Goal: Task Accomplishment & Management: Manage account settings

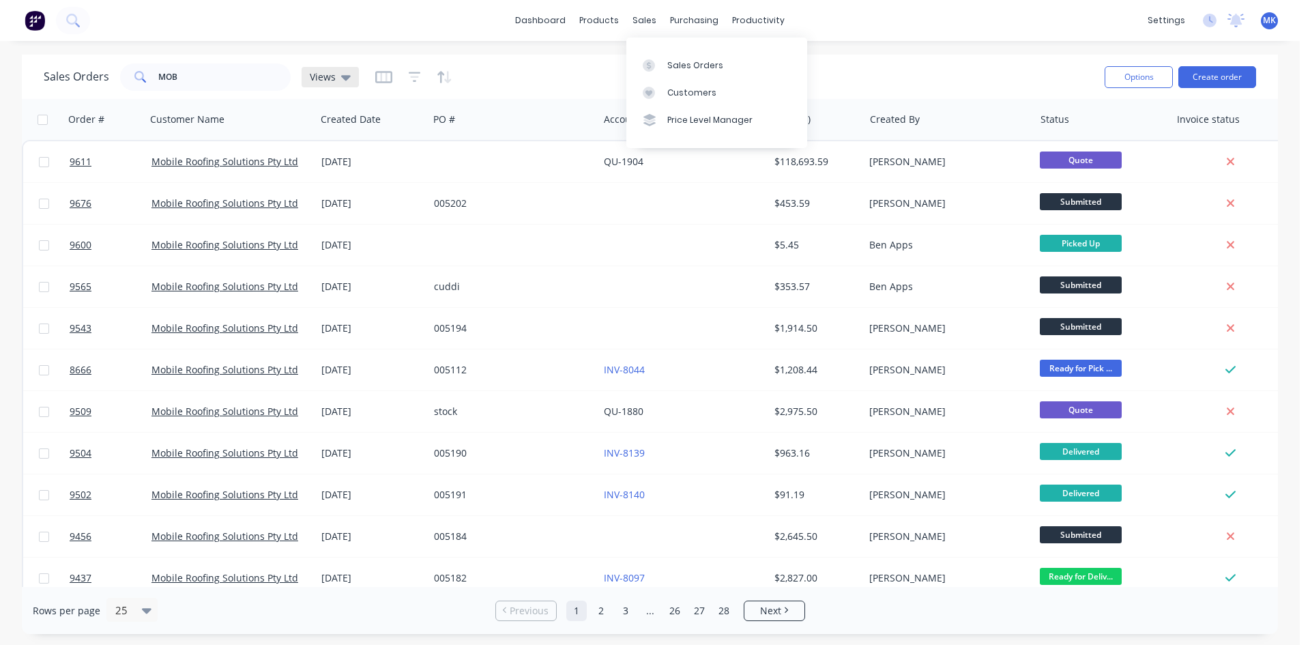
drag, startPoint x: 666, startPoint y: 60, endPoint x: 325, endPoint y: 78, distance: 341.5
click at [666, 60] on link "Sales Orders" at bounding box center [716, 64] width 181 height 27
click at [212, 81] on input "MOB" at bounding box center [224, 76] width 133 height 27
type input "9159"
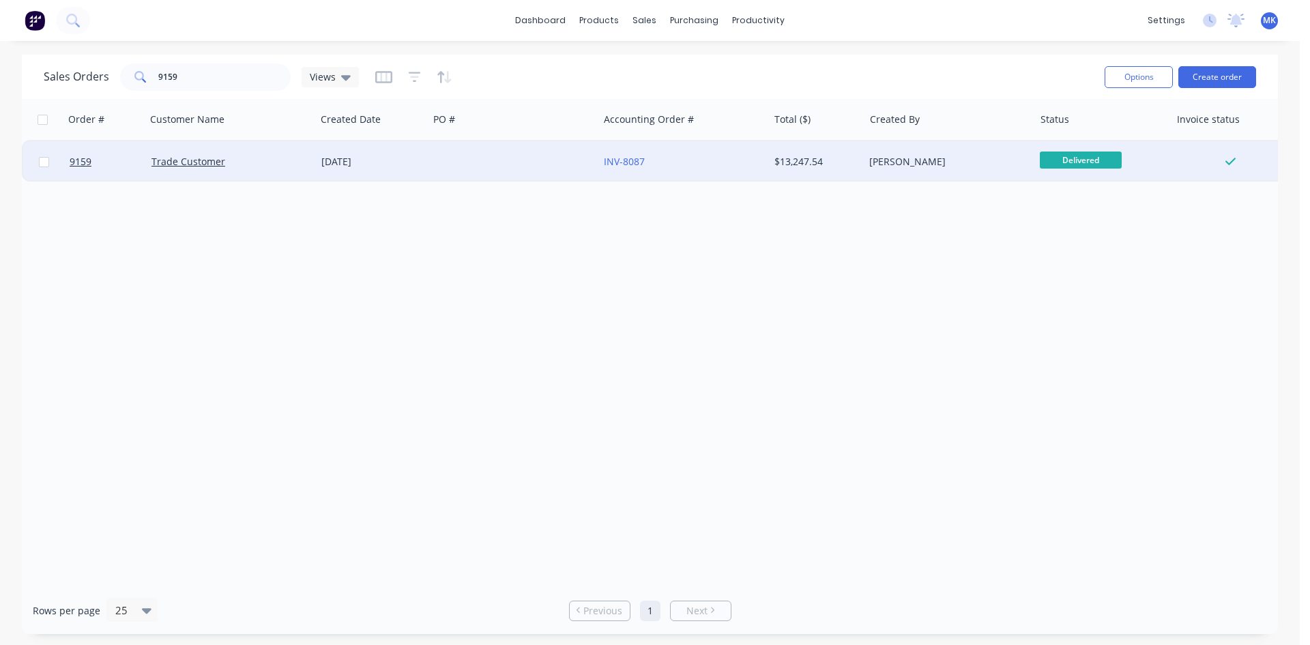
click at [807, 160] on div "$13,247.54" at bounding box center [814, 162] width 80 height 14
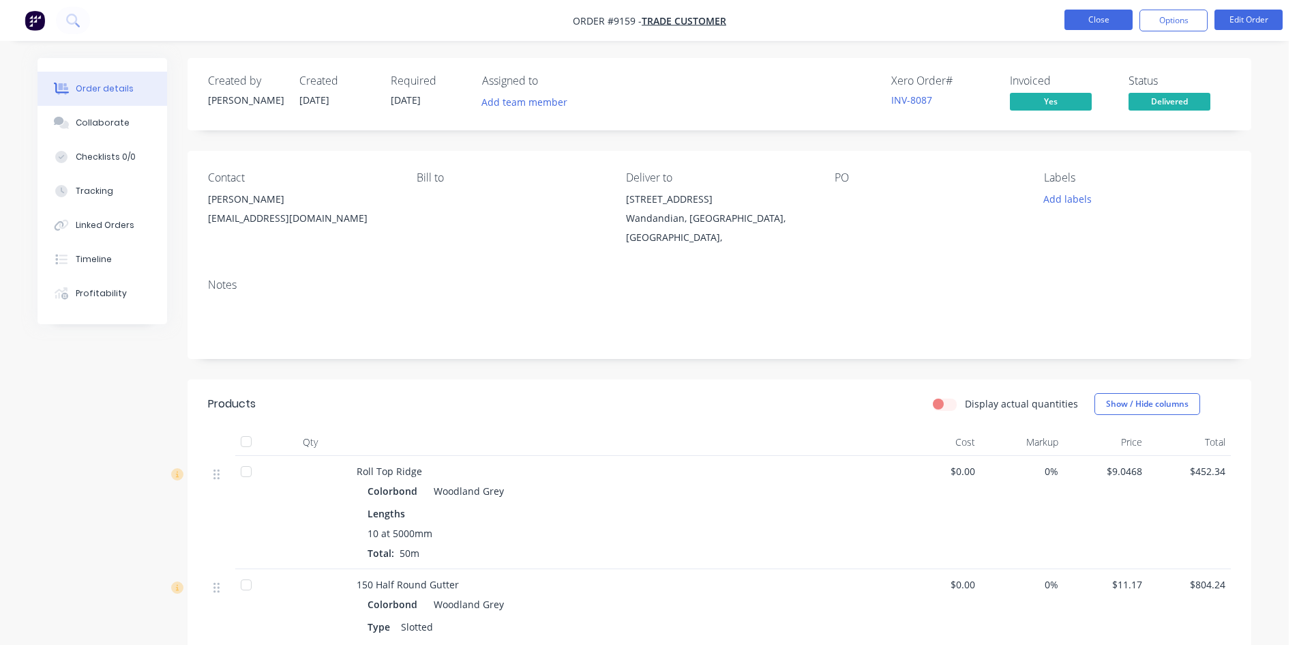
click at [1112, 24] on button "Close" at bounding box center [1099, 20] width 68 height 20
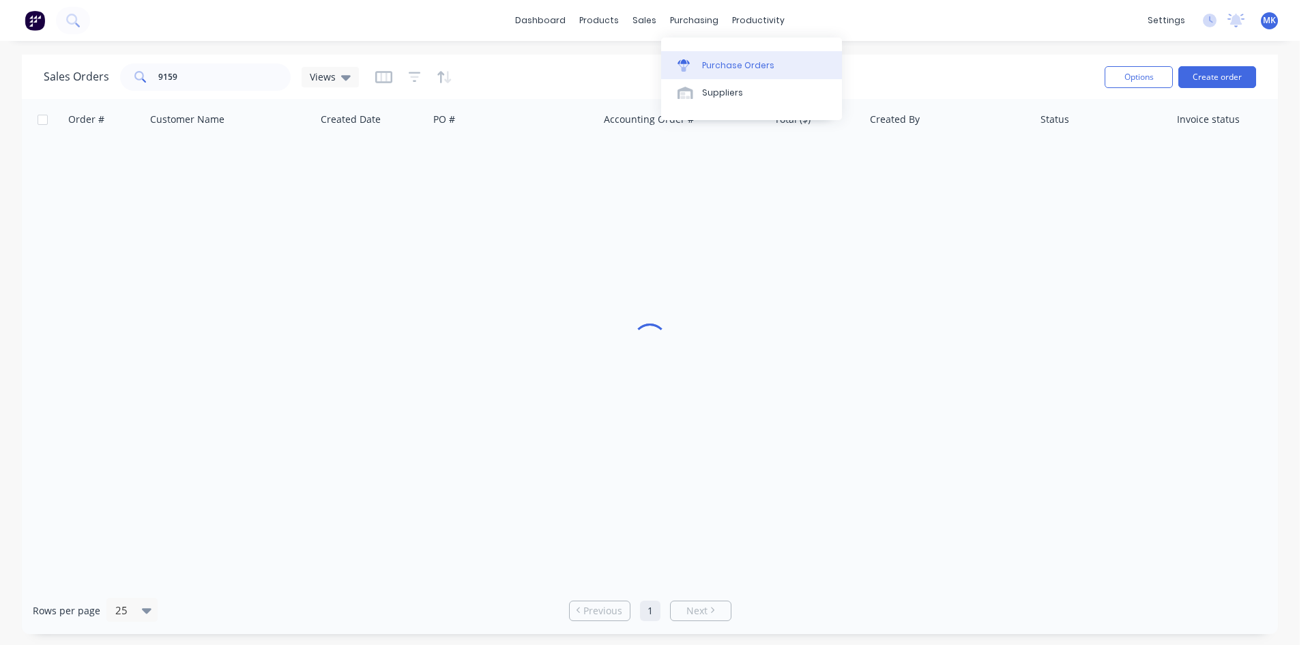
click at [708, 66] on div "Purchase Orders" at bounding box center [738, 65] width 72 height 12
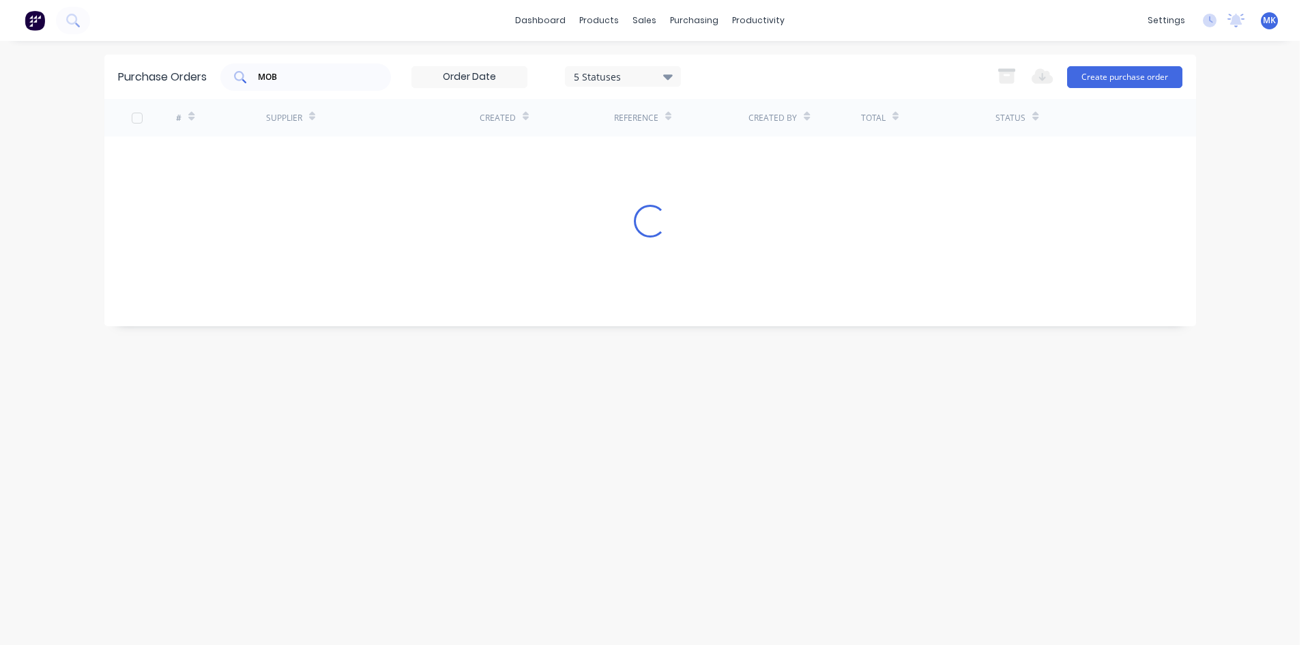
click at [270, 76] on input "MOB" at bounding box center [312, 77] width 113 height 14
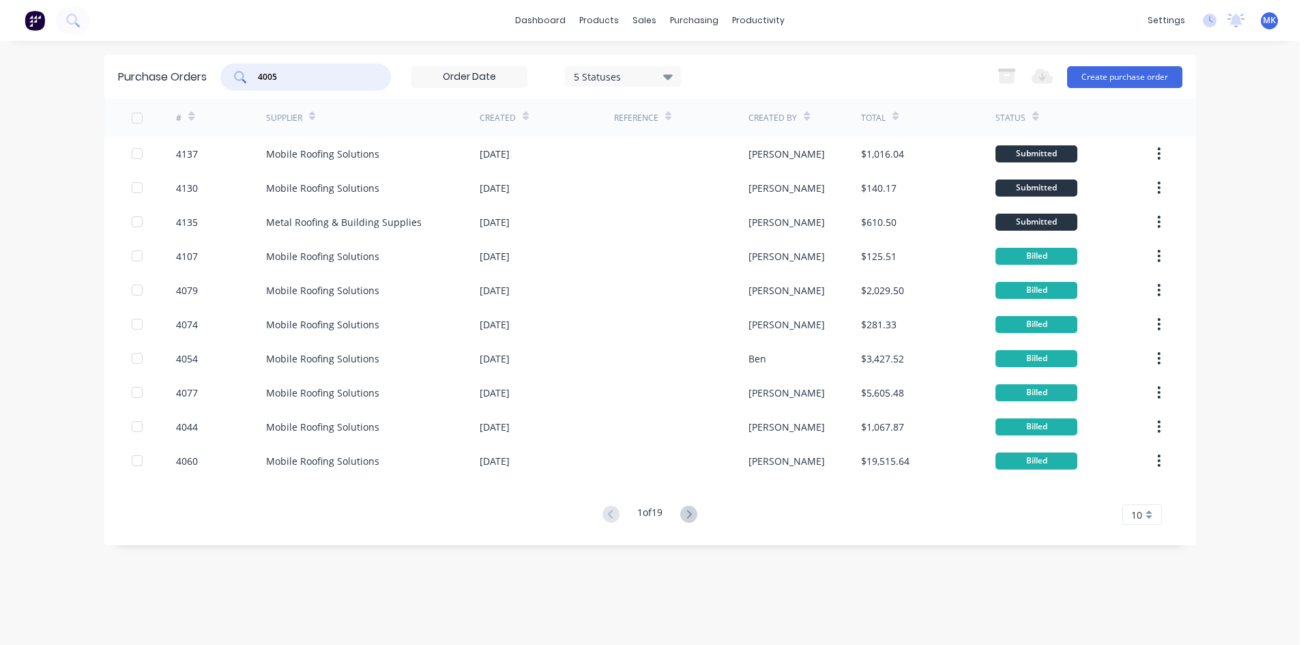
type input "4005"
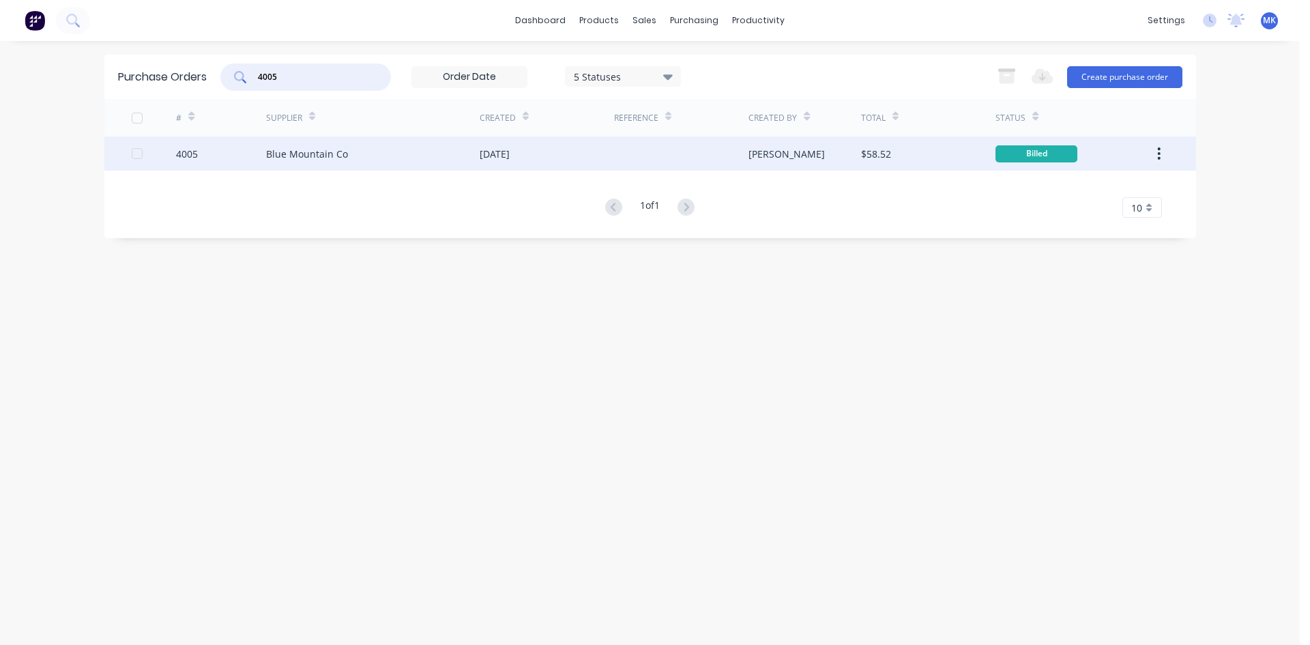
click at [846, 158] on div "[PERSON_NAME]" at bounding box center [804, 153] width 113 height 34
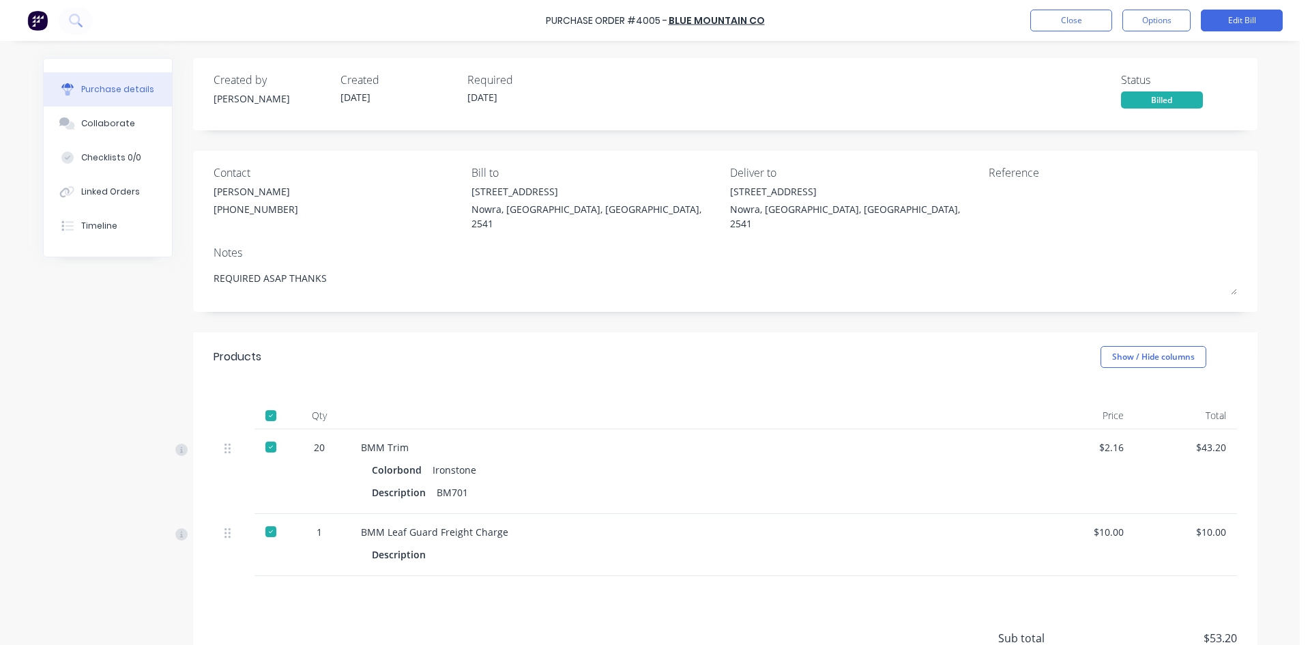
drag, startPoint x: 93, startPoint y: 195, endPoint x: 187, endPoint y: 207, distance: 94.8
click at [93, 195] on div "Linked Orders" at bounding box center [110, 192] width 59 height 12
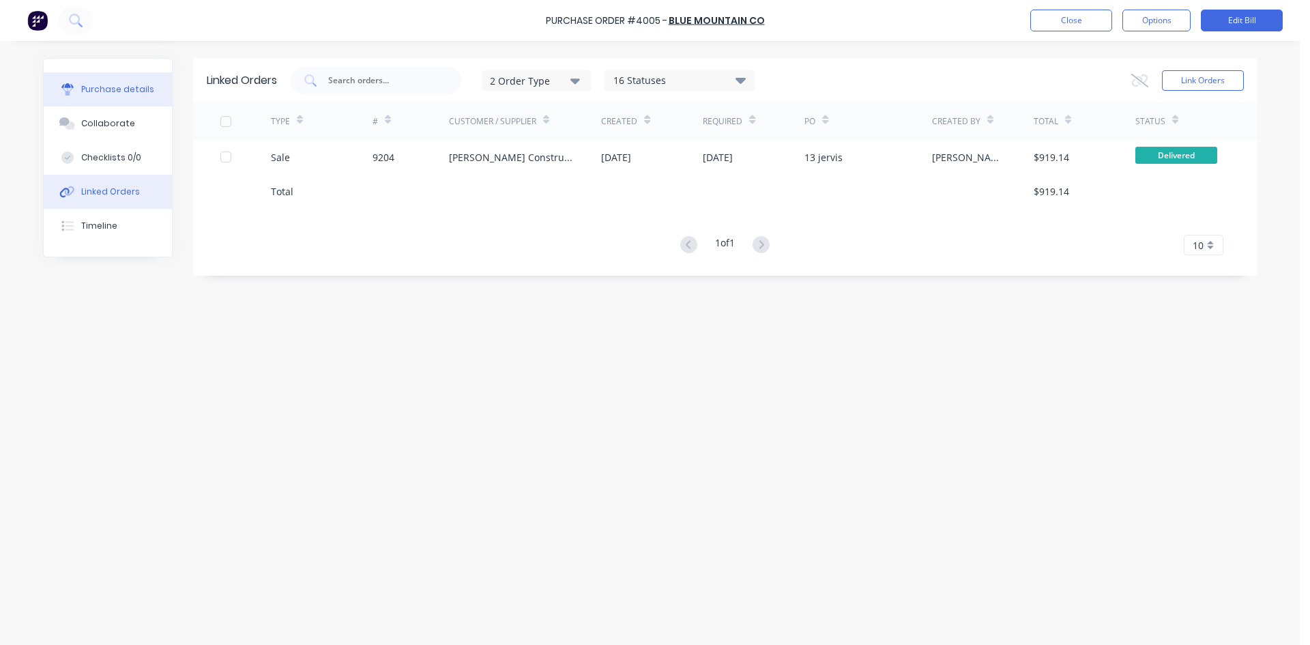
click at [156, 93] on button "Purchase details" at bounding box center [108, 89] width 128 height 34
type textarea "x"
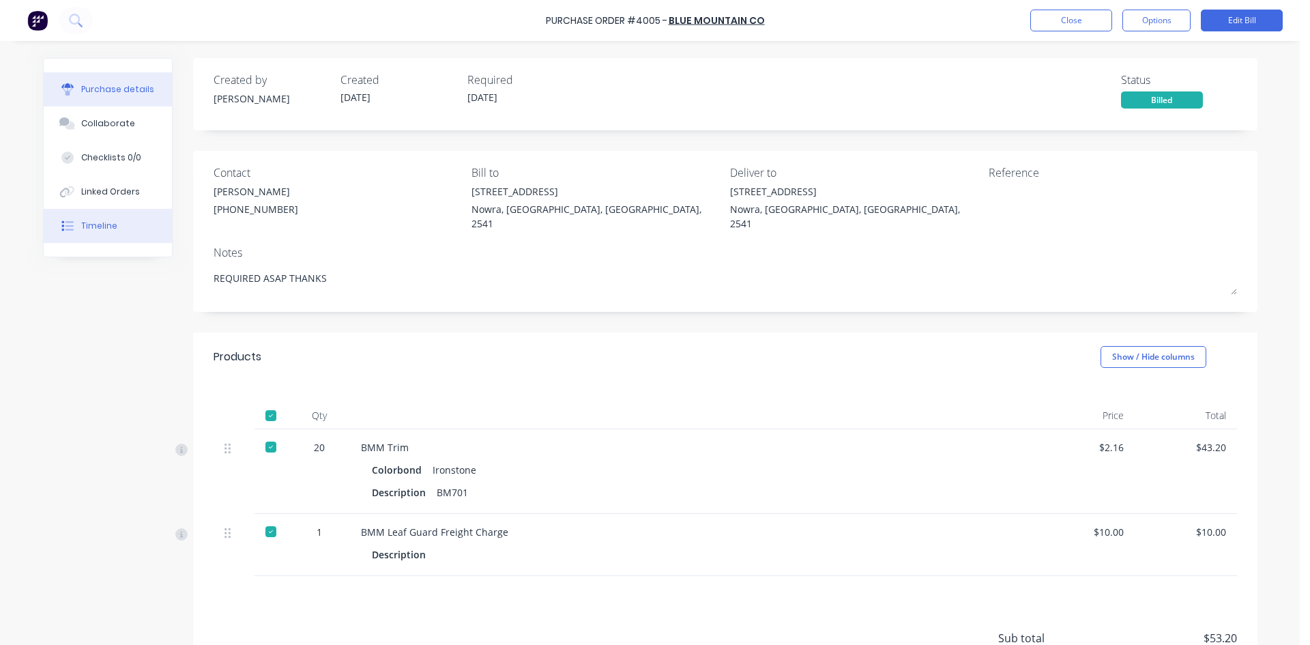
click at [107, 228] on div "Timeline" at bounding box center [99, 226] width 36 height 12
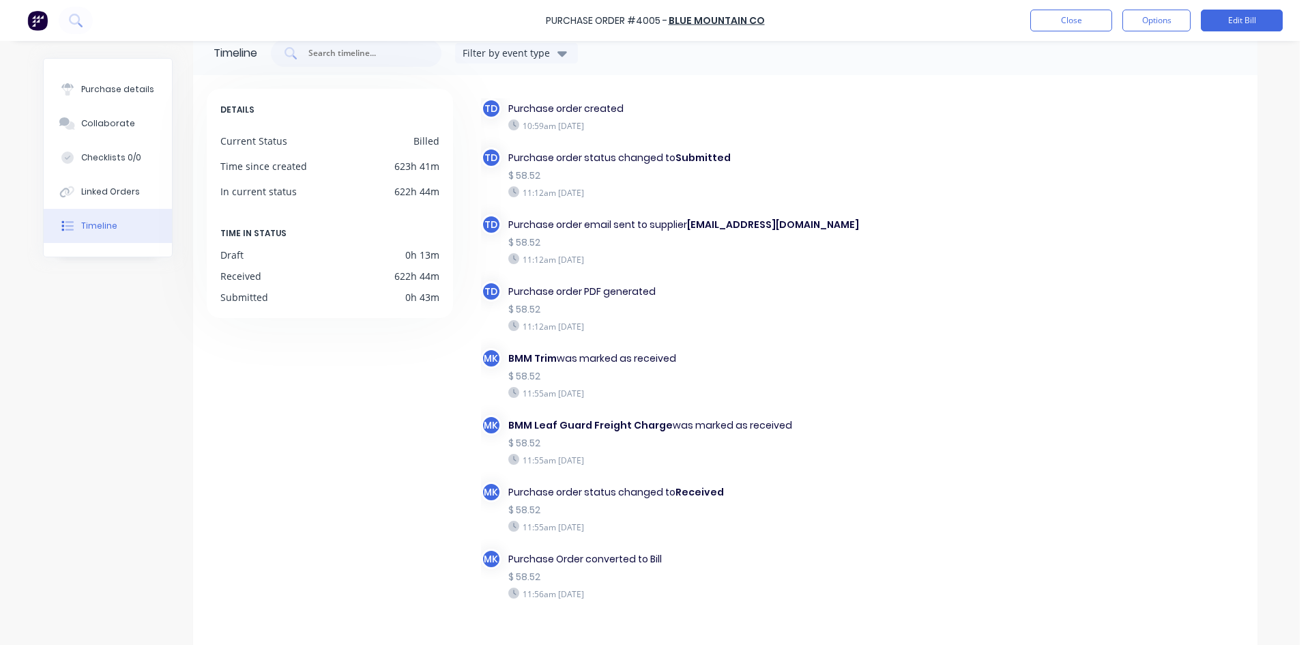
scroll to position [70, 0]
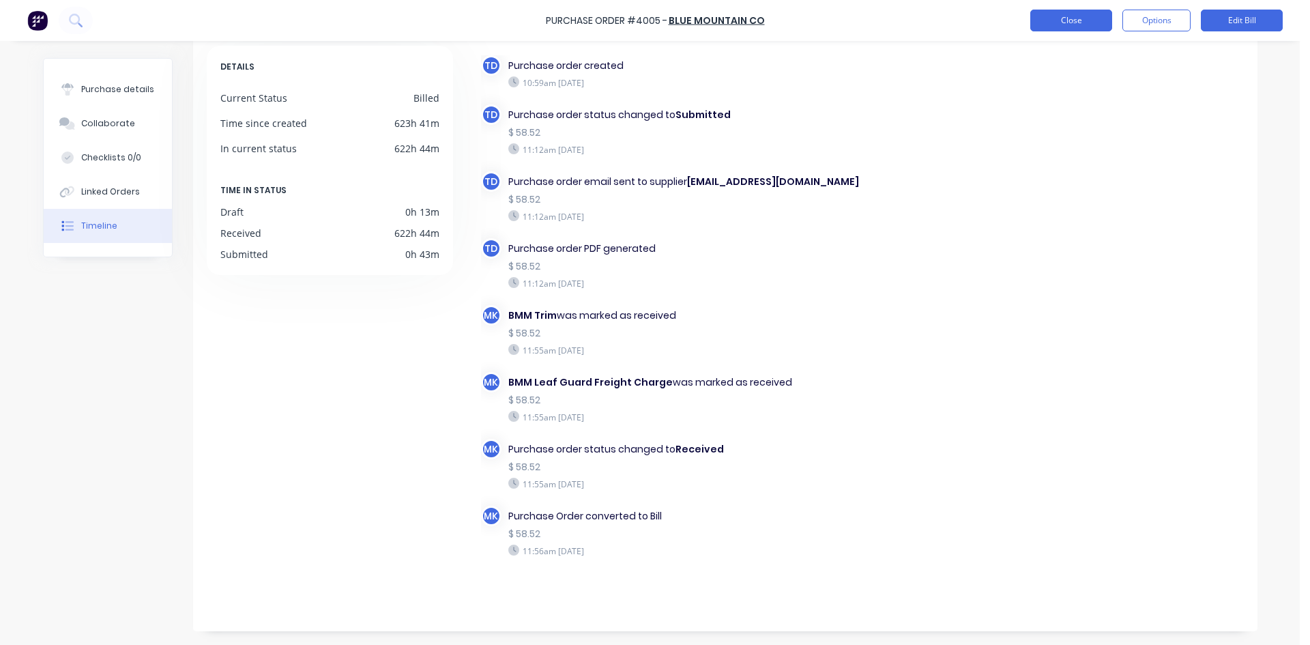
click at [1072, 15] on button "Close" at bounding box center [1071, 21] width 82 height 22
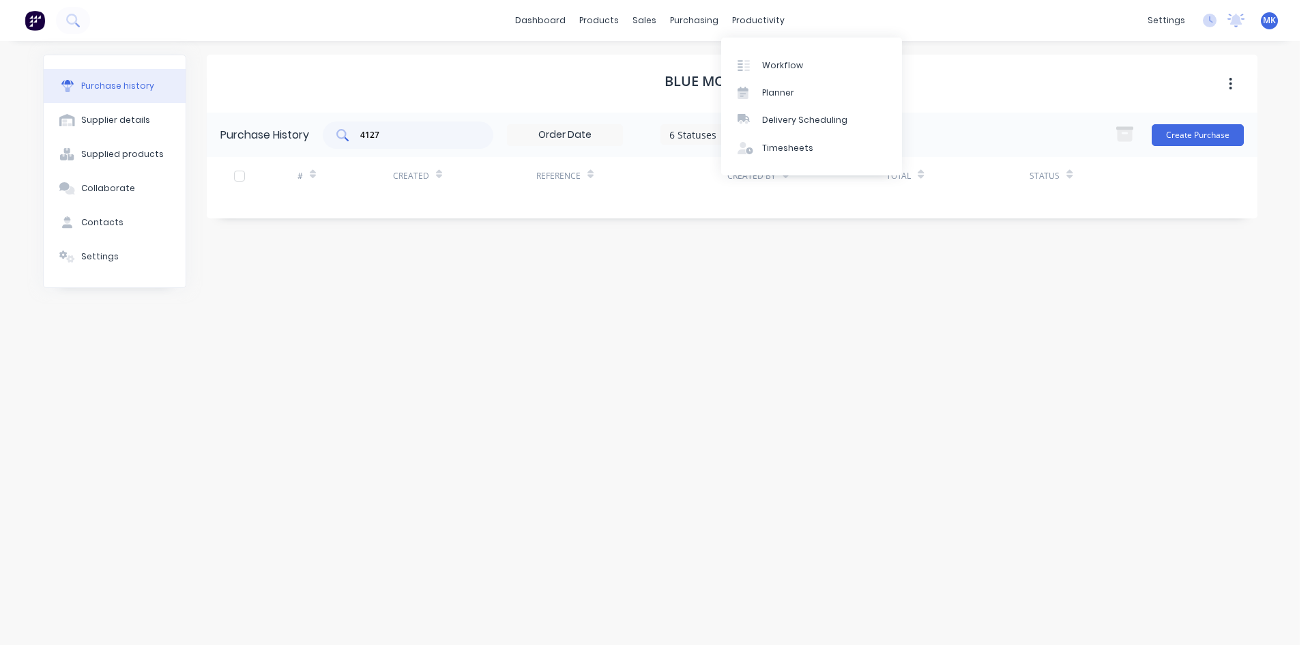
click at [388, 134] on input "4127" at bounding box center [415, 135] width 113 height 14
type input "3892"
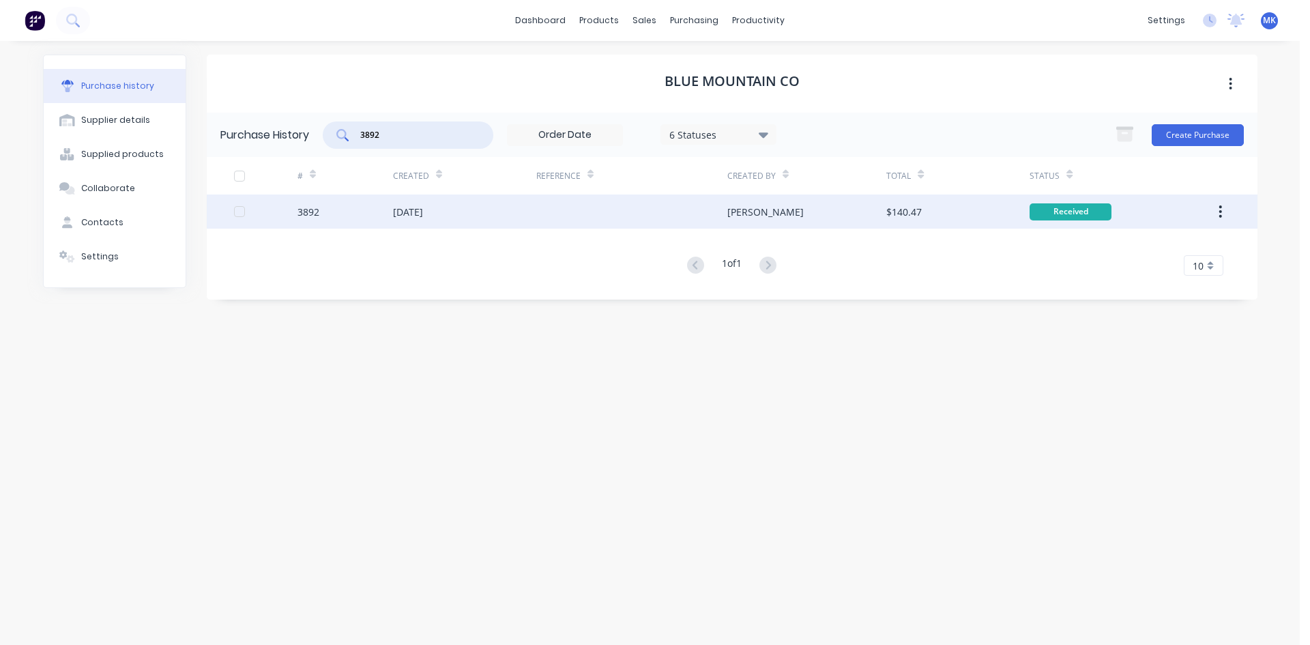
click at [829, 218] on div "[PERSON_NAME]" at bounding box center [806, 211] width 159 height 34
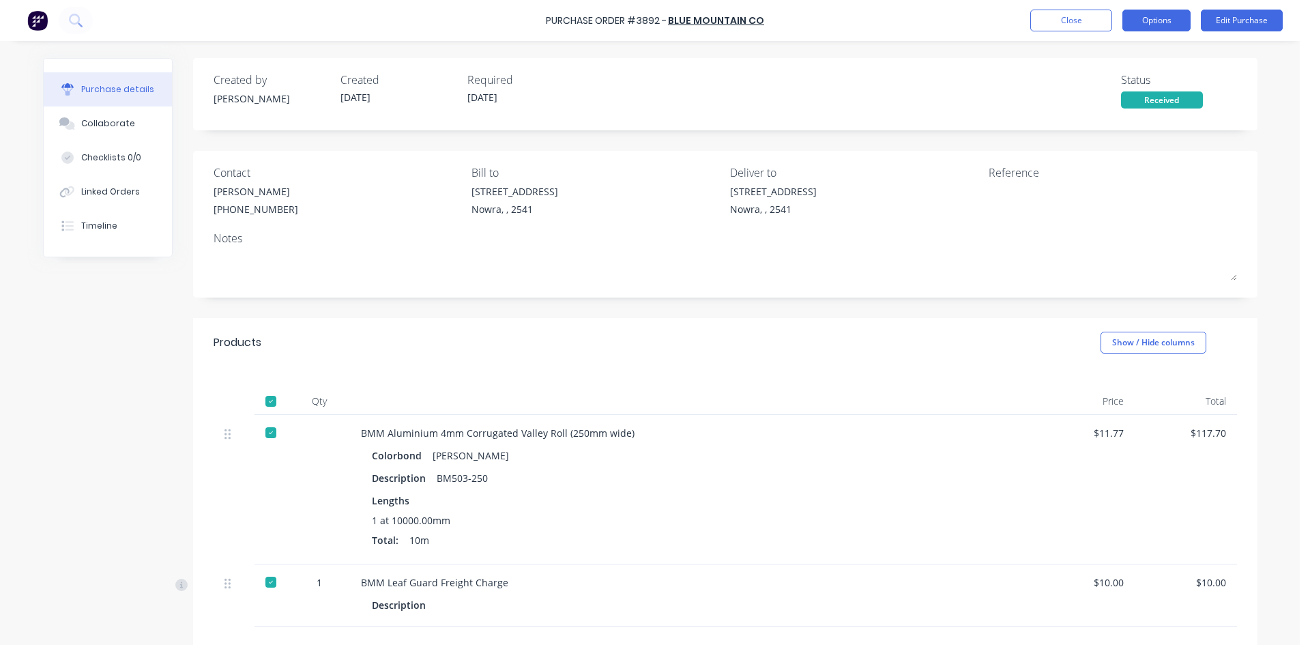
click at [1151, 17] on button "Options" at bounding box center [1156, 21] width 68 height 22
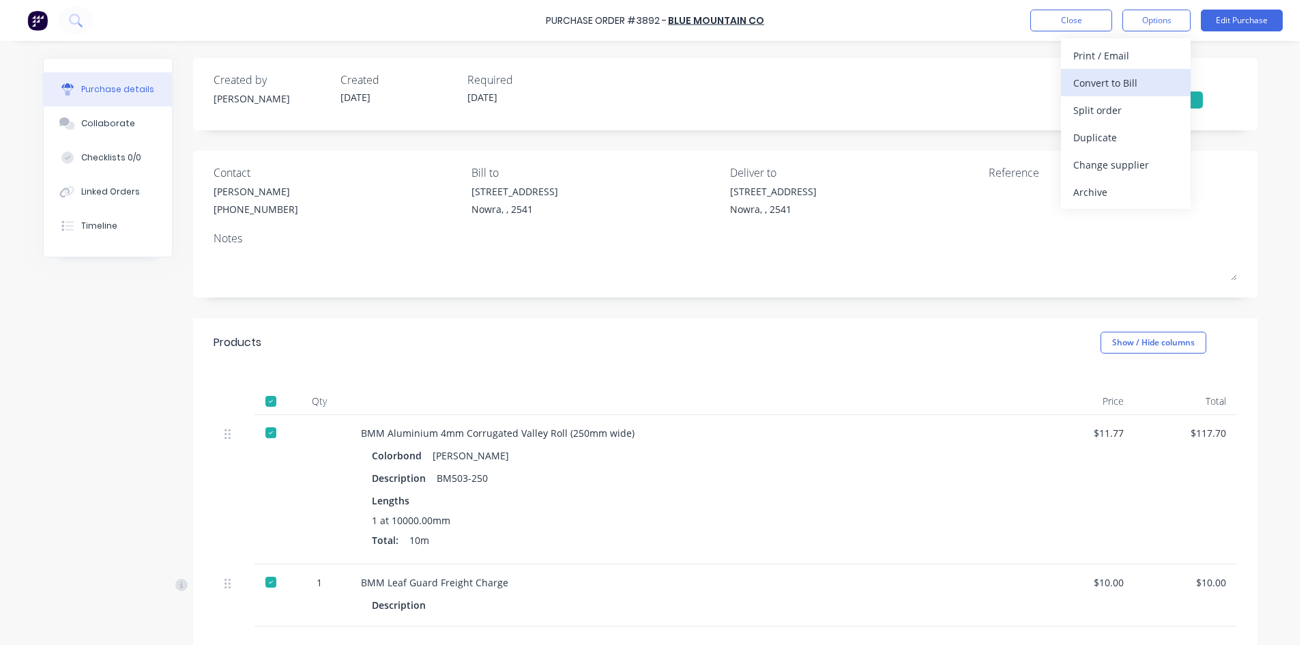
click at [1147, 80] on div "Convert to Bill" at bounding box center [1125, 83] width 105 height 20
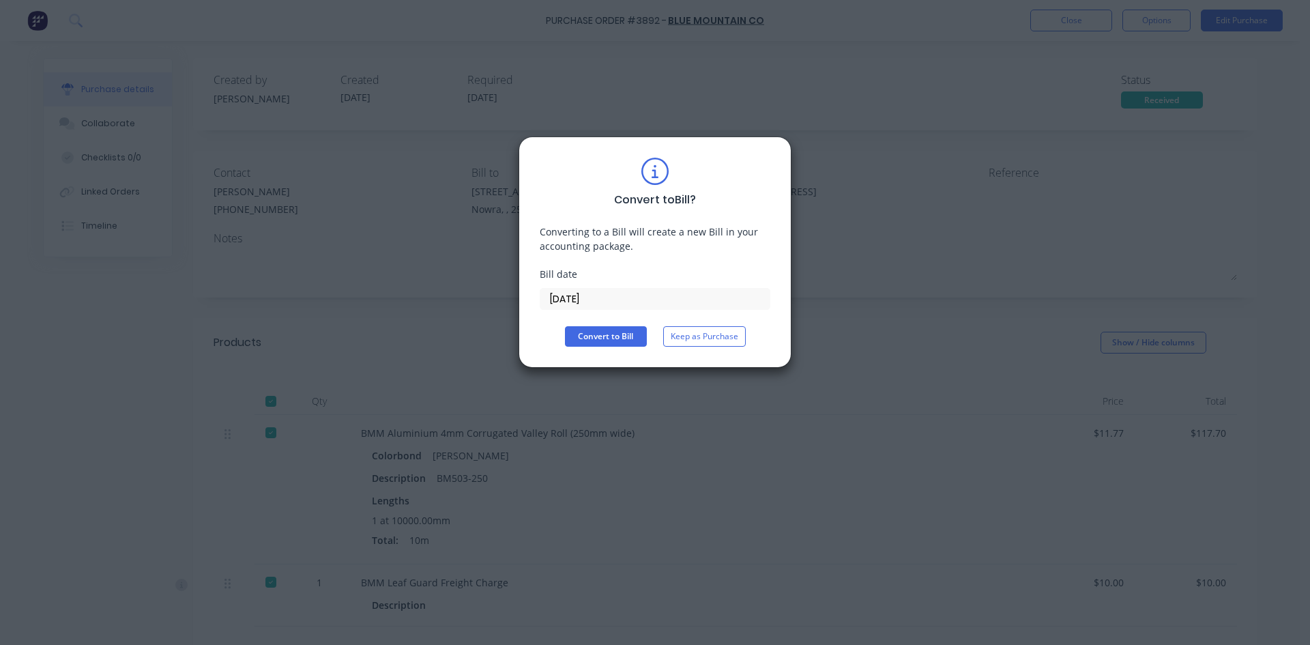
click at [574, 311] on div "Convert to Bill ? Converting to a Bill will create a new Bill in your accountin…" at bounding box center [655, 252] width 231 height 189
click at [574, 309] on div "Convert to Bill ? Converting to a Bill will create a new Bill in your accountin…" at bounding box center [655, 252] width 231 height 189
click at [580, 304] on input "[DATE]" at bounding box center [654, 299] width 229 height 20
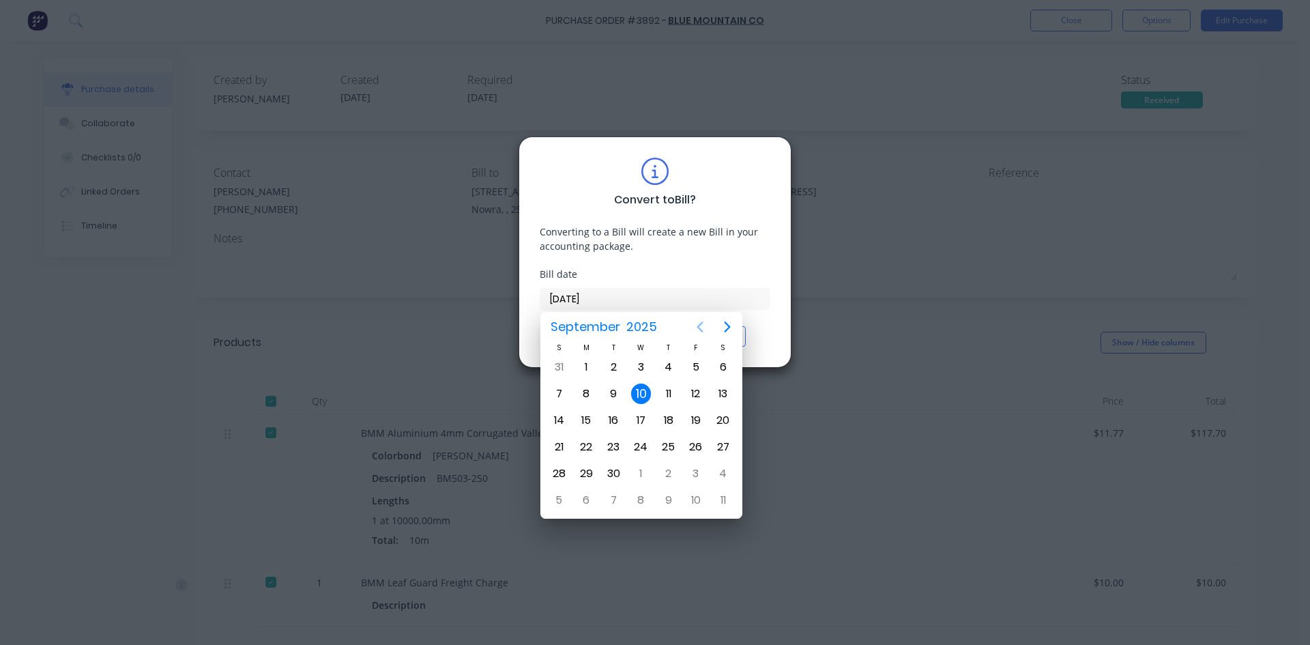
click at [696, 326] on icon "Previous page" at bounding box center [700, 327] width 16 height 16
click at [691, 366] on div "1" at bounding box center [695, 367] width 20 height 20
type input "[DATE]"
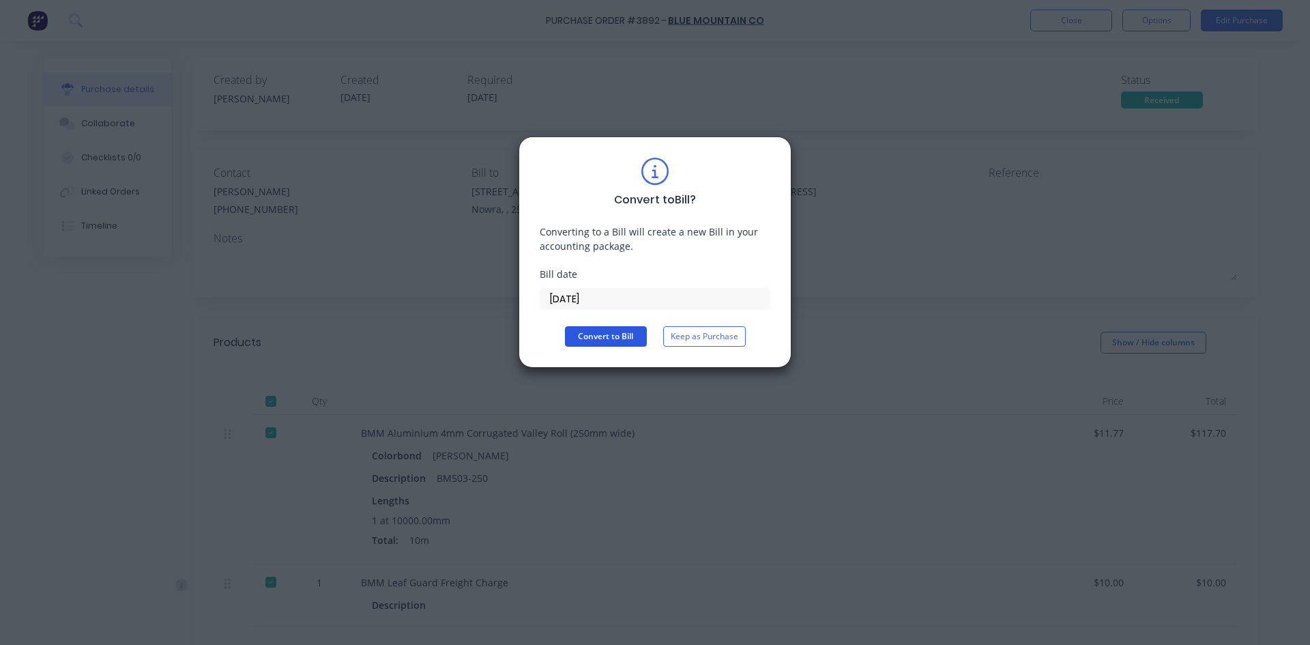
click at [621, 340] on button "Convert to Bill" at bounding box center [606, 336] width 82 height 20
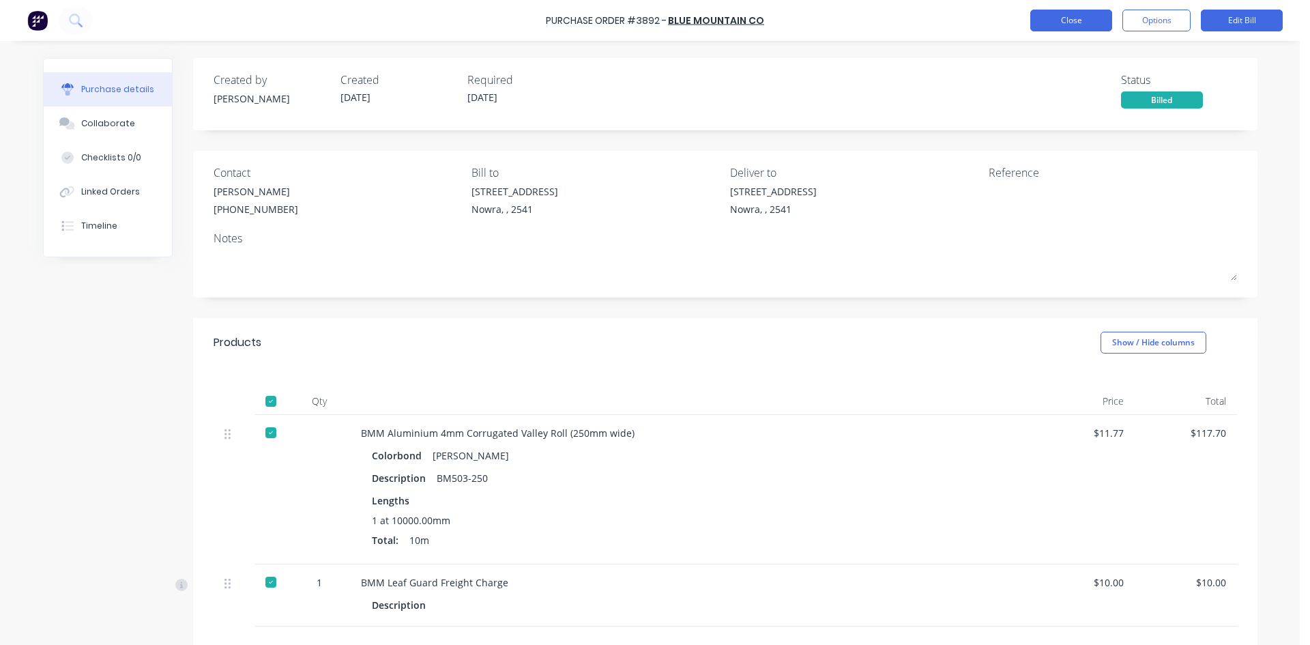
click at [1072, 12] on button "Close" at bounding box center [1071, 21] width 82 height 22
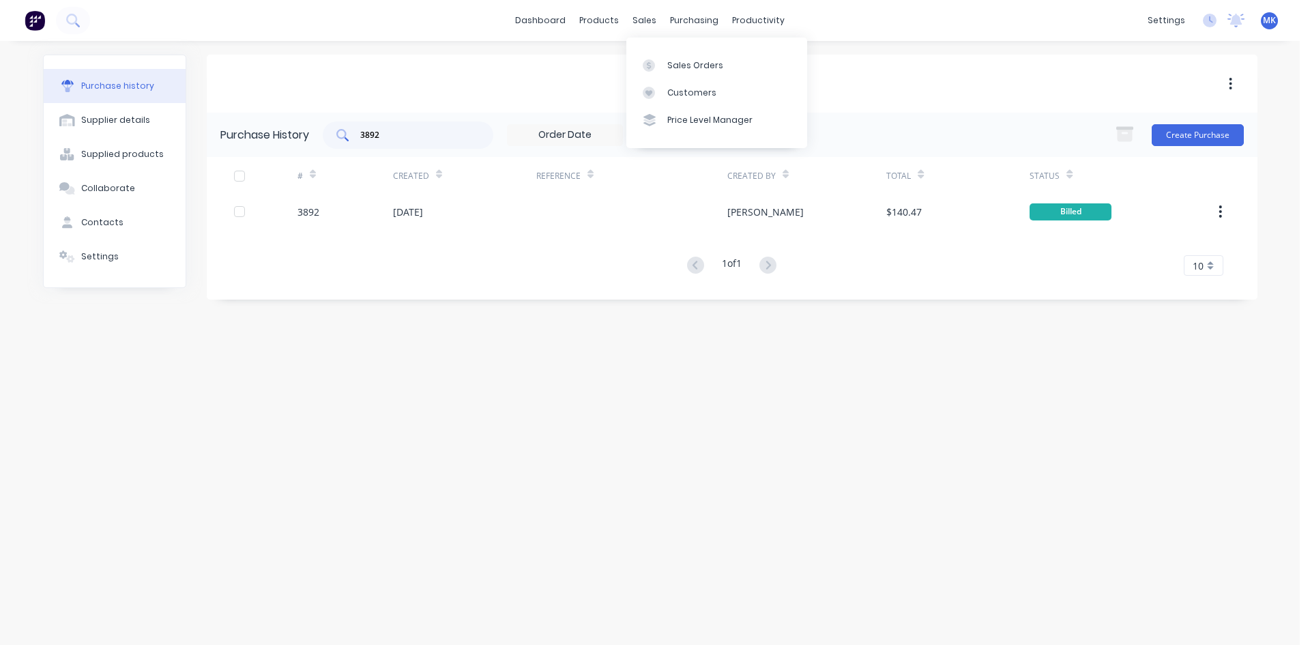
click at [423, 135] on input "3892" at bounding box center [415, 135] width 113 height 14
type input "3728"
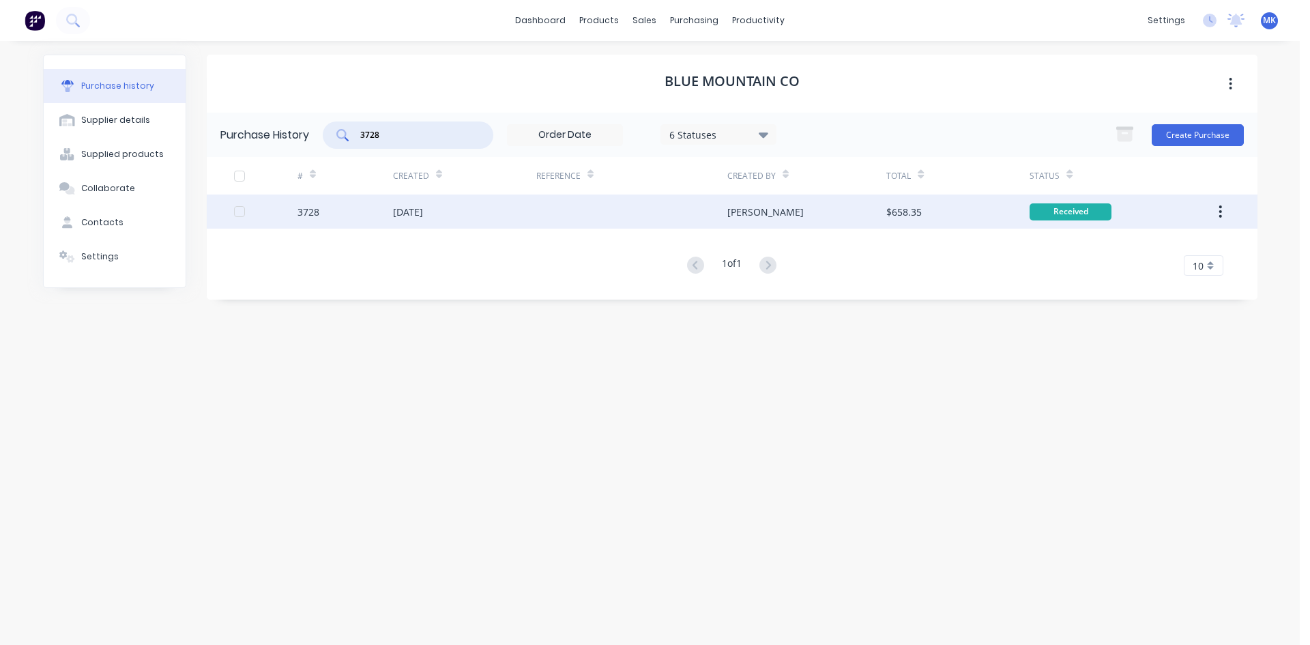
click at [885, 212] on div "[PERSON_NAME]" at bounding box center [806, 211] width 159 height 34
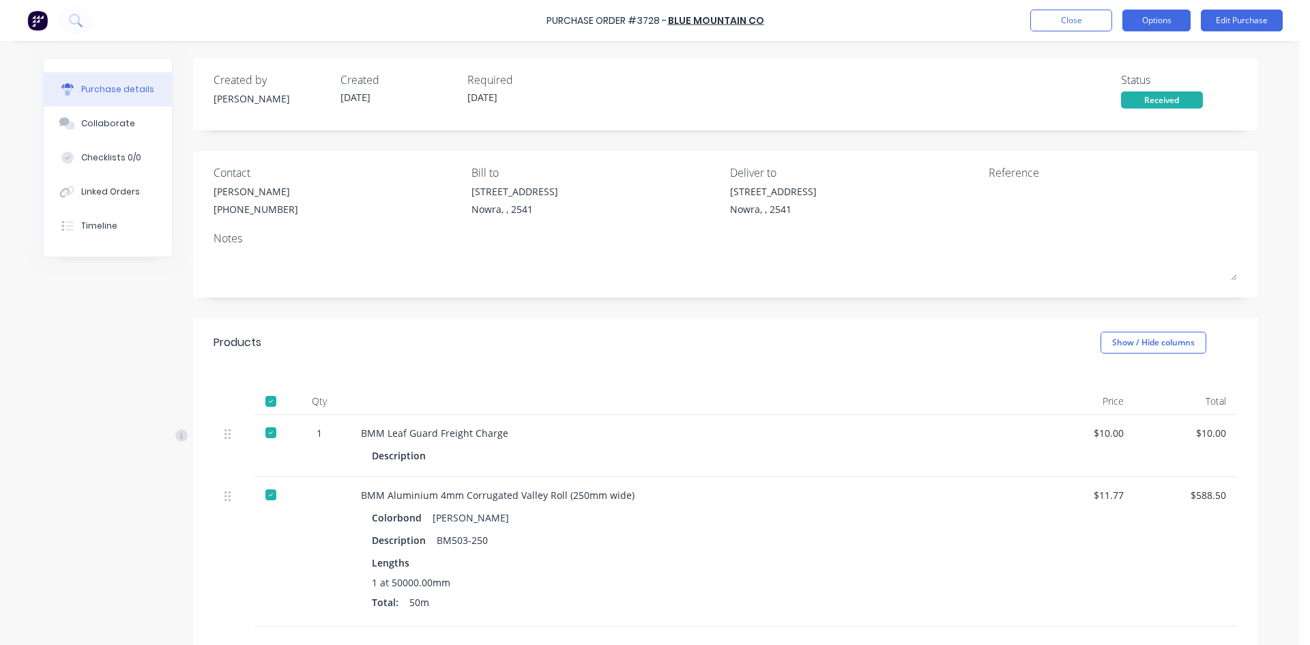
click at [1158, 20] on button "Options" at bounding box center [1156, 21] width 68 height 22
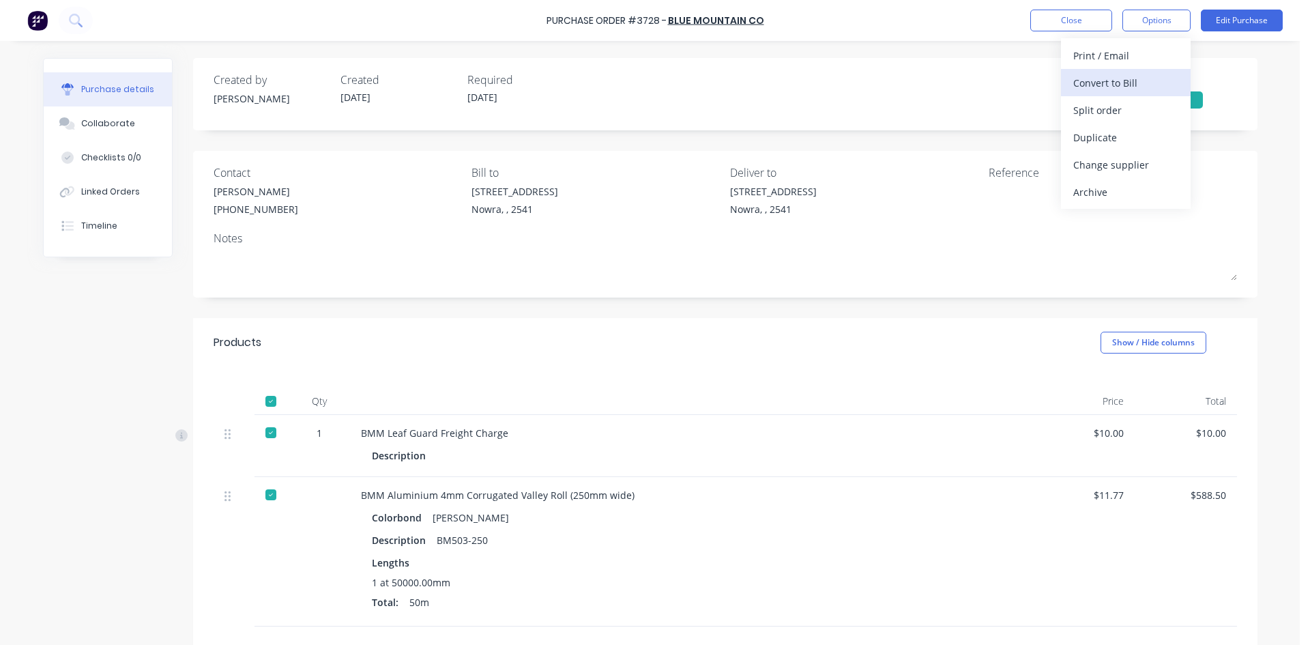
click at [1147, 74] on div "Convert to Bill" at bounding box center [1125, 83] width 105 height 20
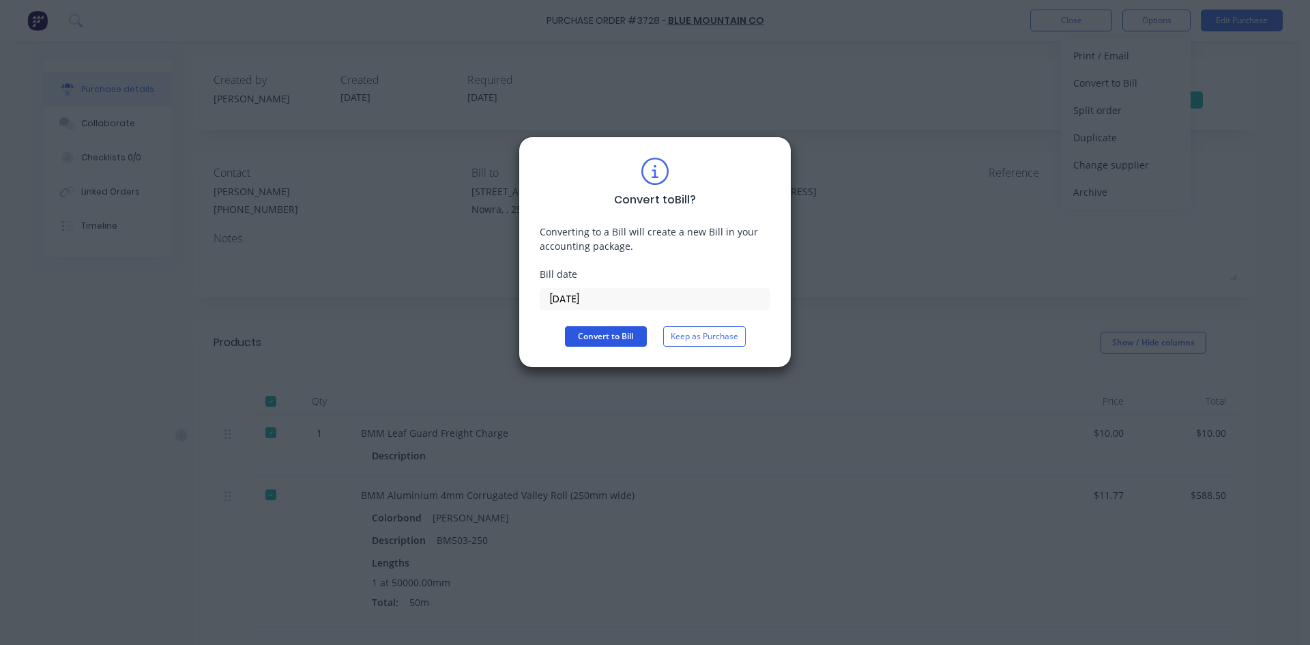
click at [594, 330] on button "Convert to Bill" at bounding box center [606, 336] width 82 height 20
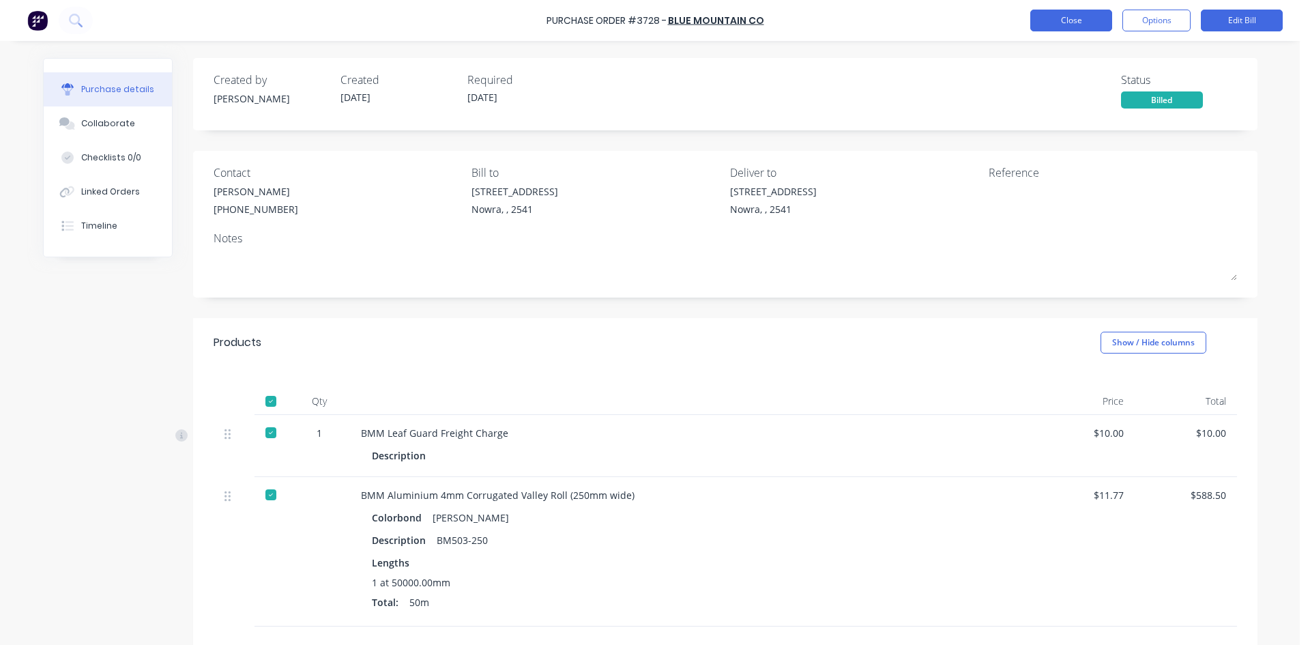
click at [1062, 25] on button "Close" at bounding box center [1071, 21] width 82 height 22
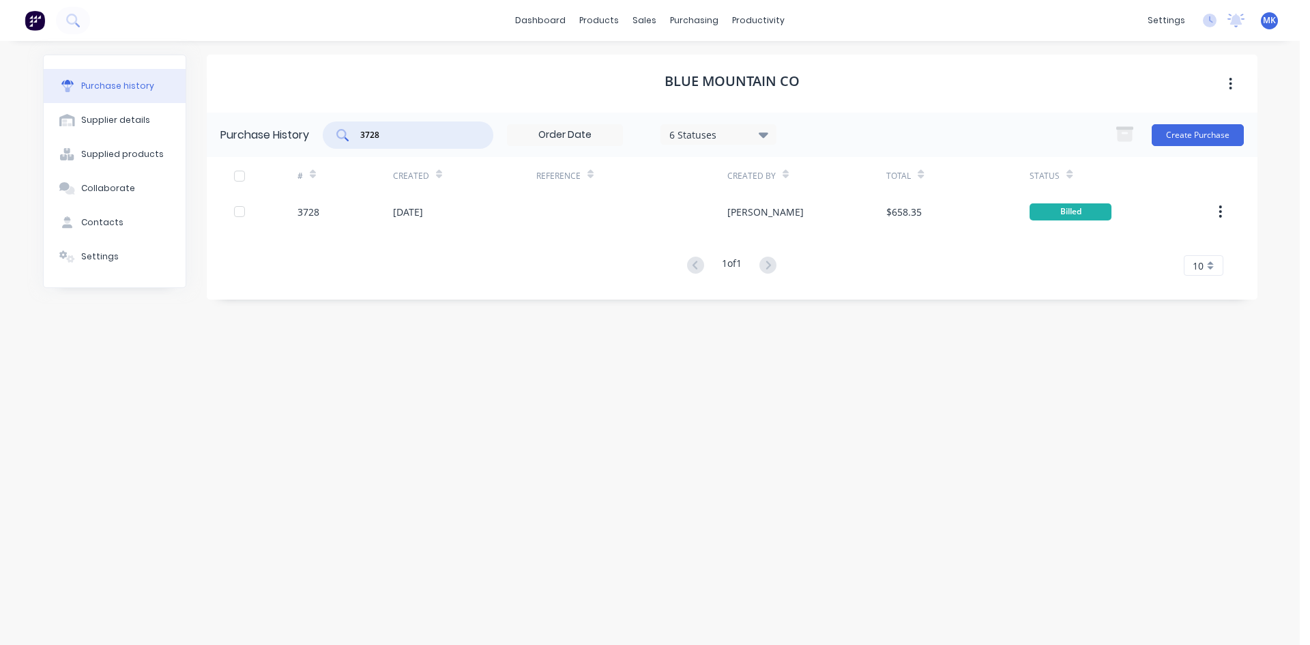
click at [442, 134] on input "3728" at bounding box center [415, 135] width 113 height 14
type input "3899"
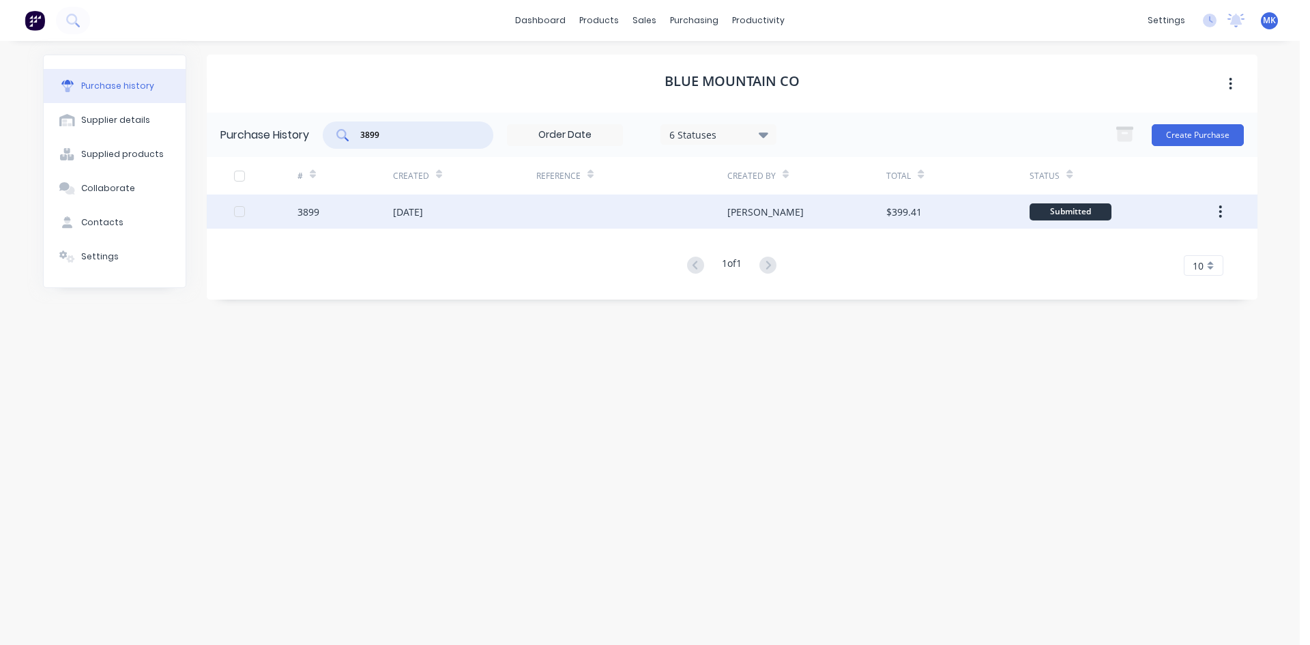
click at [937, 209] on div "$399.41" at bounding box center [957, 211] width 143 height 34
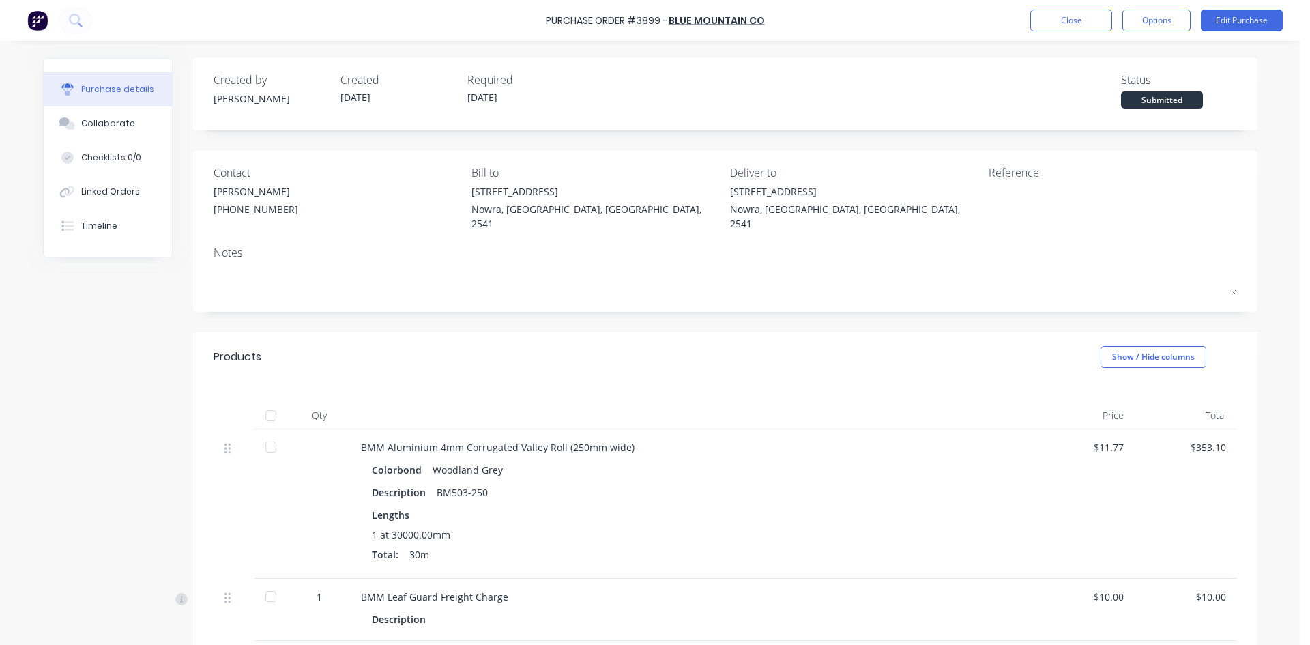
click at [268, 402] on div at bounding box center [270, 415] width 27 height 27
click at [1158, 20] on button "Options" at bounding box center [1156, 21] width 68 height 22
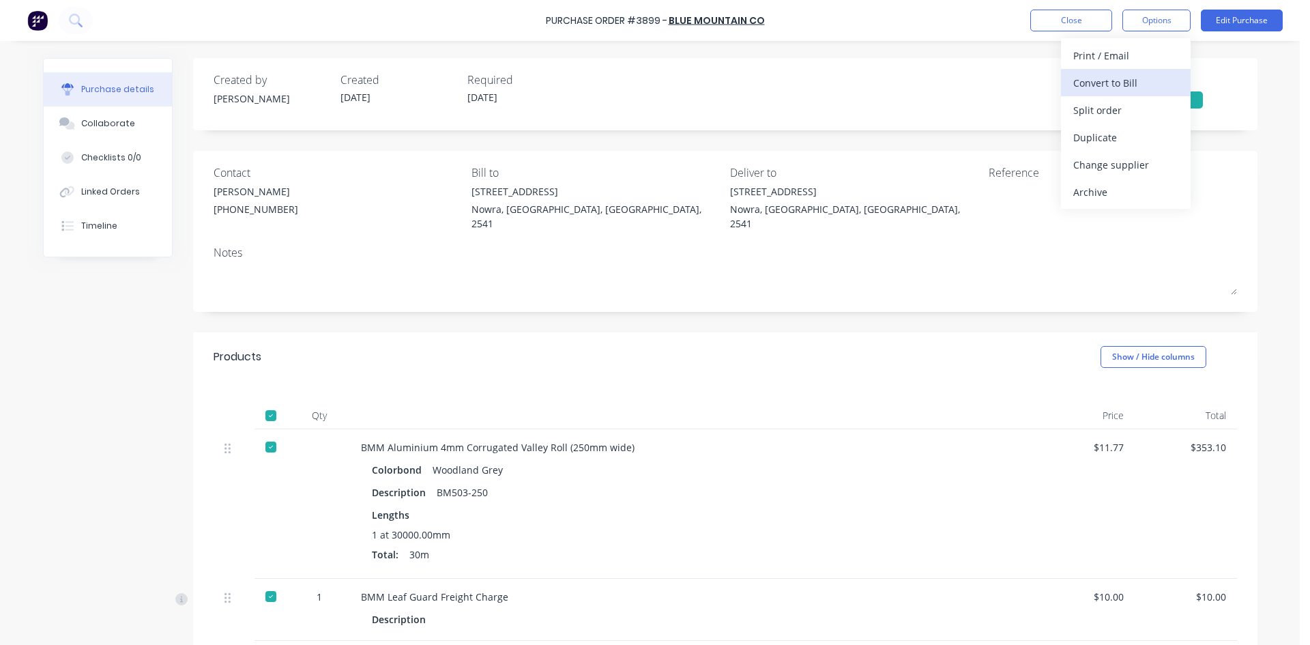
click at [1144, 83] on div "Convert to Bill" at bounding box center [1125, 83] width 105 height 20
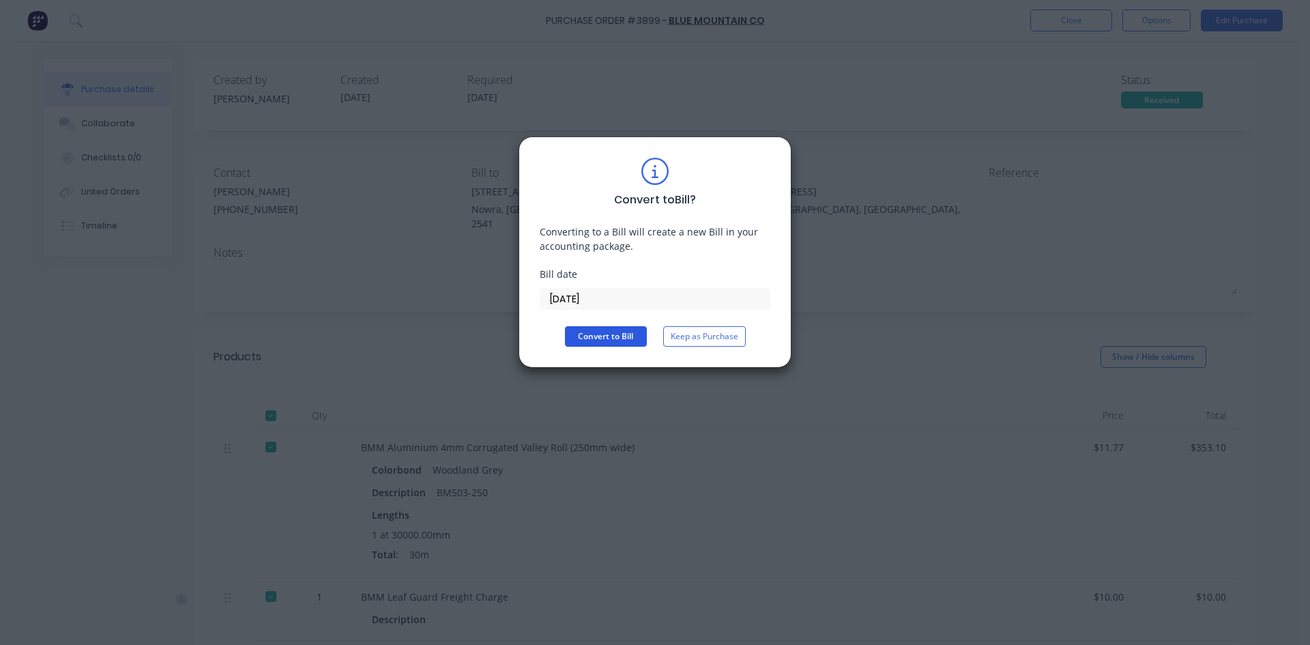
drag, startPoint x: 623, startPoint y: 331, endPoint x: 439, endPoint y: 311, distance: 184.5
click at [621, 331] on button "Convert to Bill" at bounding box center [606, 336] width 82 height 20
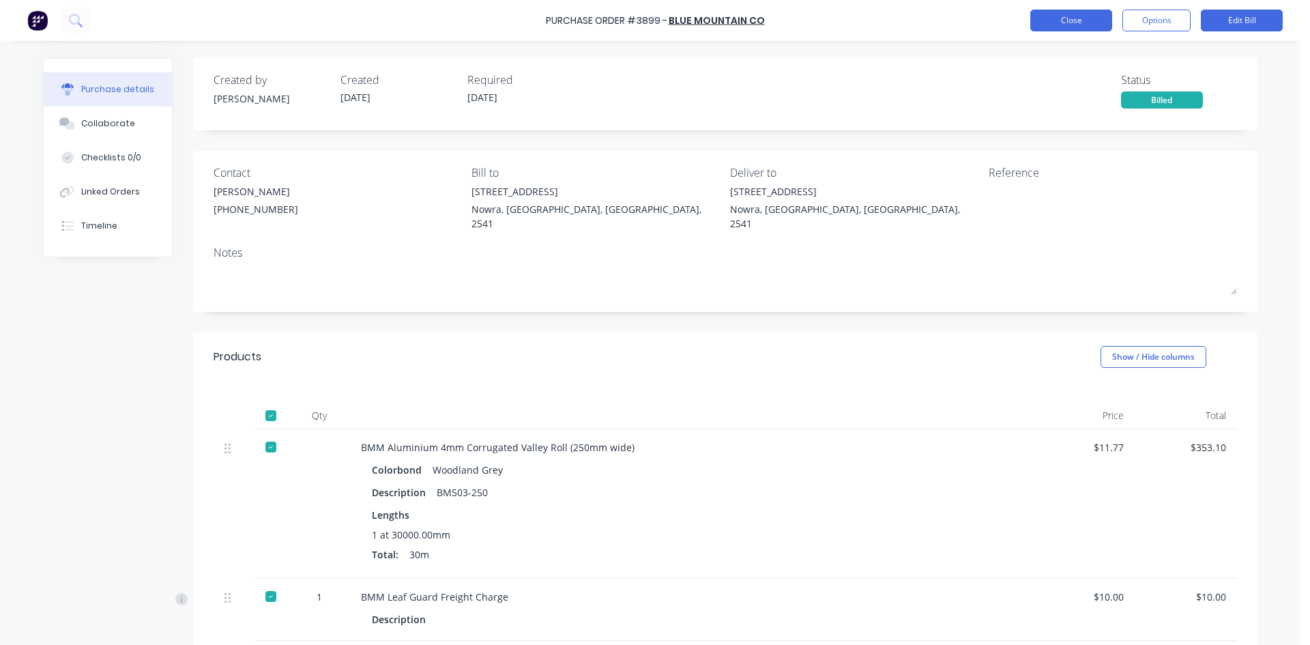
click at [1089, 25] on button "Close" at bounding box center [1071, 21] width 82 height 22
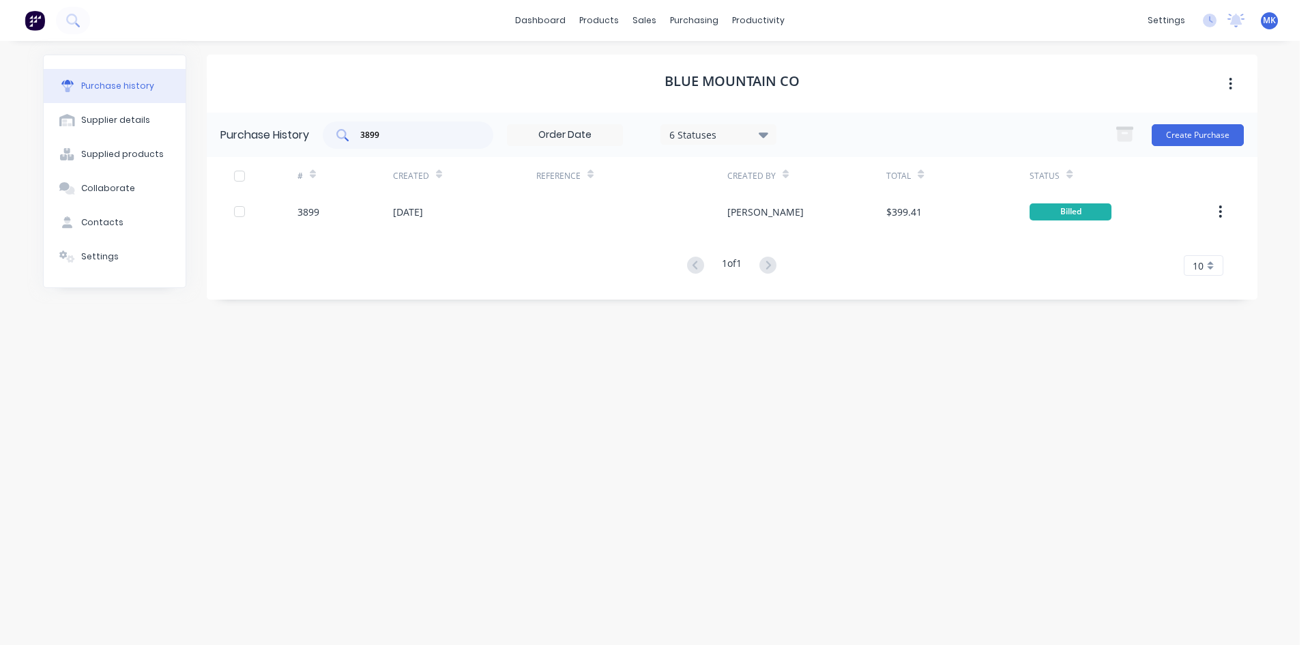
click at [448, 136] on input "3899" at bounding box center [415, 135] width 113 height 14
click at [428, 138] on input "3899" at bounding box center [415, 135] width 113 height 14
type input "3"
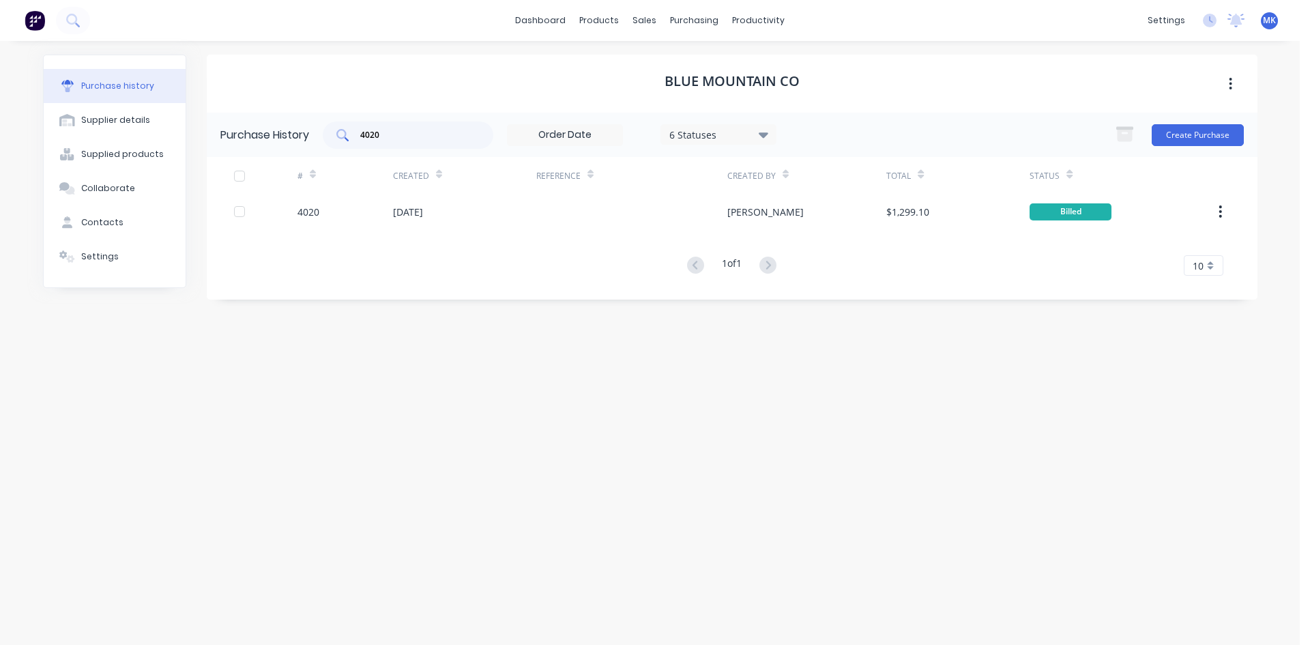
click at [445, 145] on div "4020" at bounding box center [408, 134] width 171 height 27
type input "4"
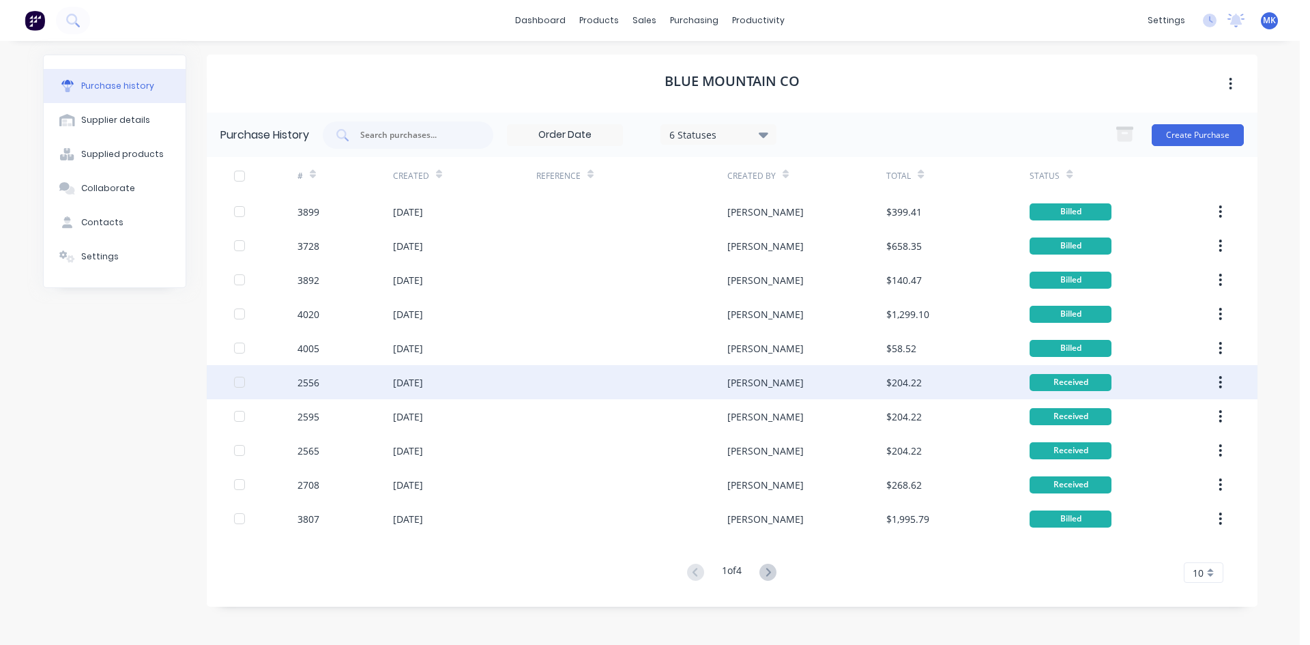
click at [1226, 377] on button "button" at bounding box center [1220, 382] width 32 height 25
click at [1198, 419] on div "Archive" at bounding box center [1171, 418] width 105 height 20
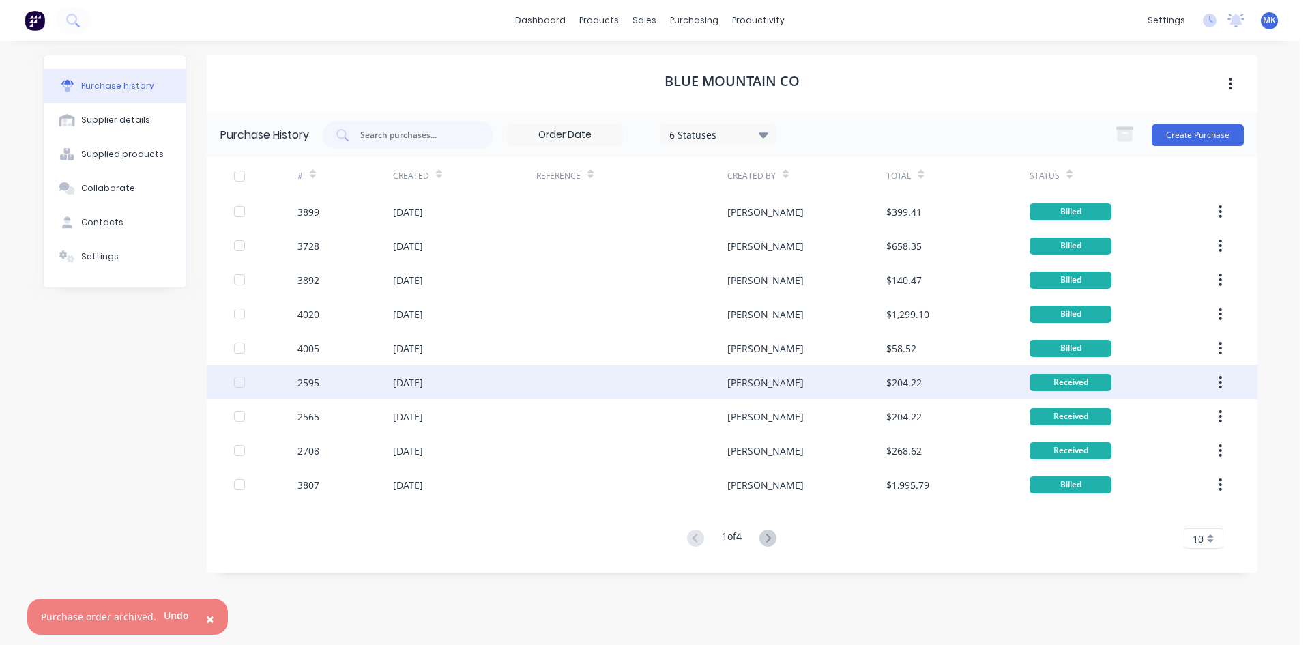
click at [1220, 379] on icon "button" at bounding box center [1219, 381] width 3 height 15
click at [1213, 415] on div "Archive" at bounding box center [1171, 418] width 105 height 20
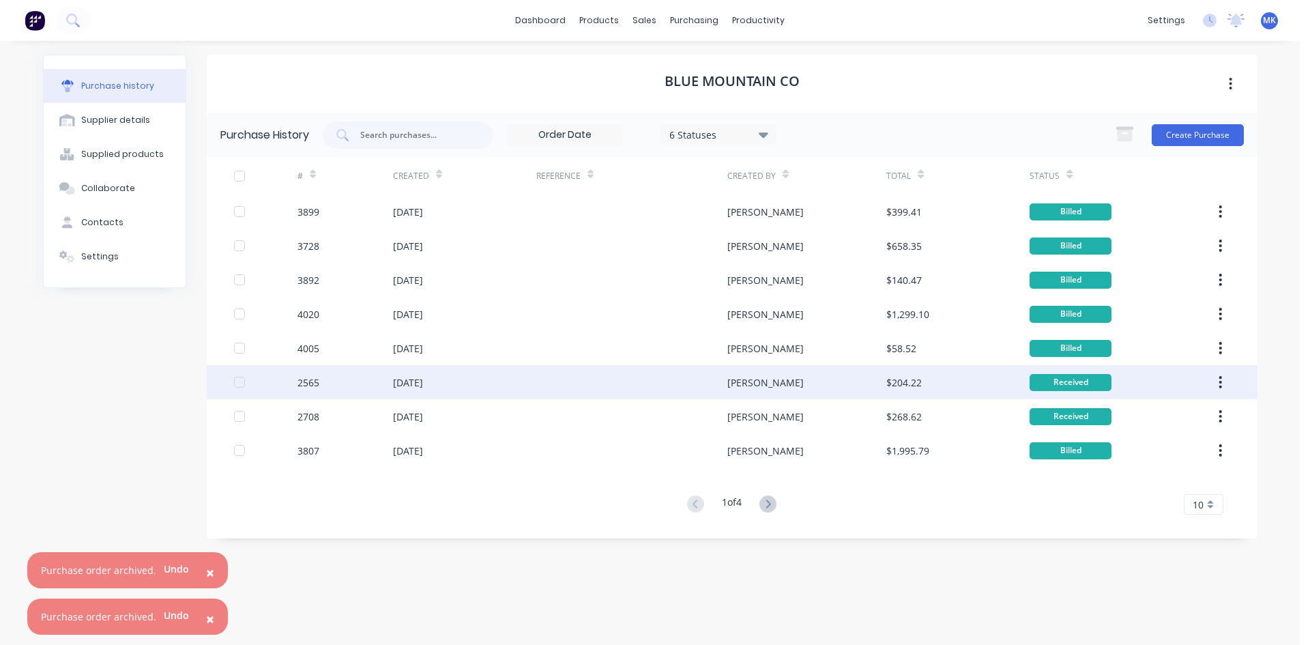
click at [1221, 381] on icon "button" at bounding box center [1220, 382] width 3 height 12
click at [1204, 415] on div "Archive" at bounding box center [1171, 418] width 105 height 20
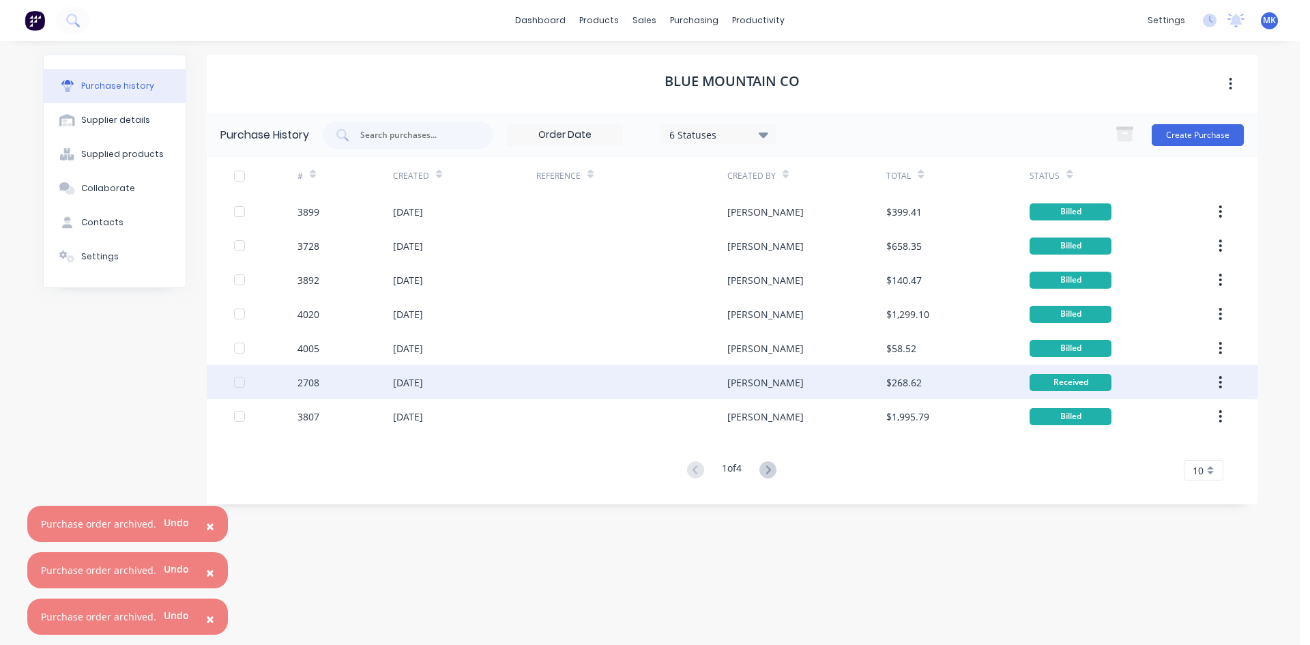
click at [1223, 387] on button "button" at bounding box center [1220, 382] width 32 height 25
click at [1219, 417] on div "Archive" at bounding box center [1171, 418] width 105 height 20
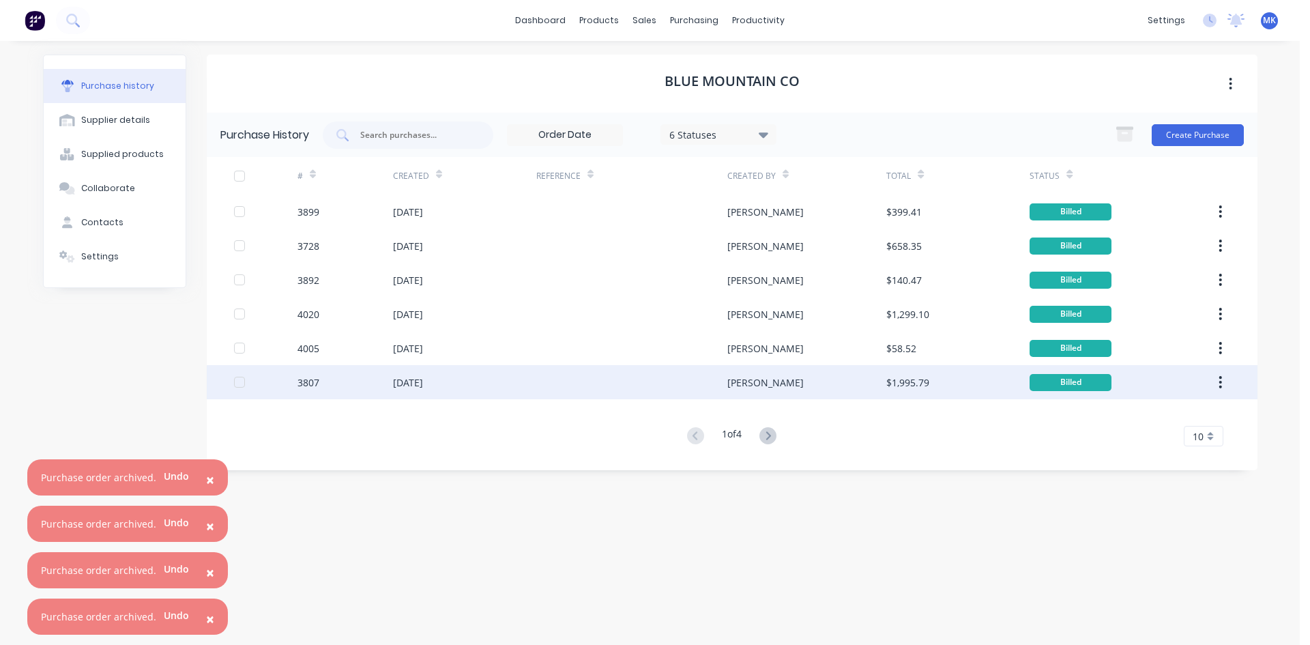
click at [206, 476] on span "×" at bounding box center [210, 479] width 8 height 19
click at [212, 527] on button "×" at bounding box center [209, 526] width 35 height 33
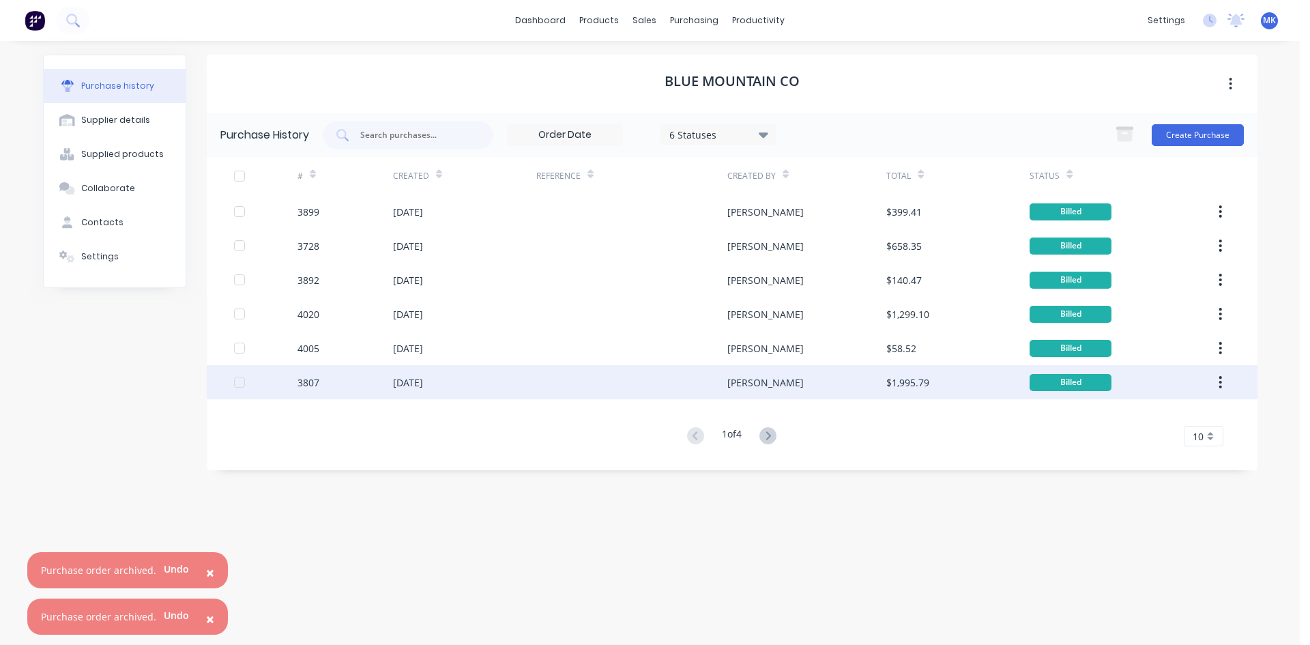
click at [208, 570] on span "×" at bounding box center [210, 572] width 8 height 19
click at [210, 621] on button "×" at bounding box center [209, 618] width 35 height 33
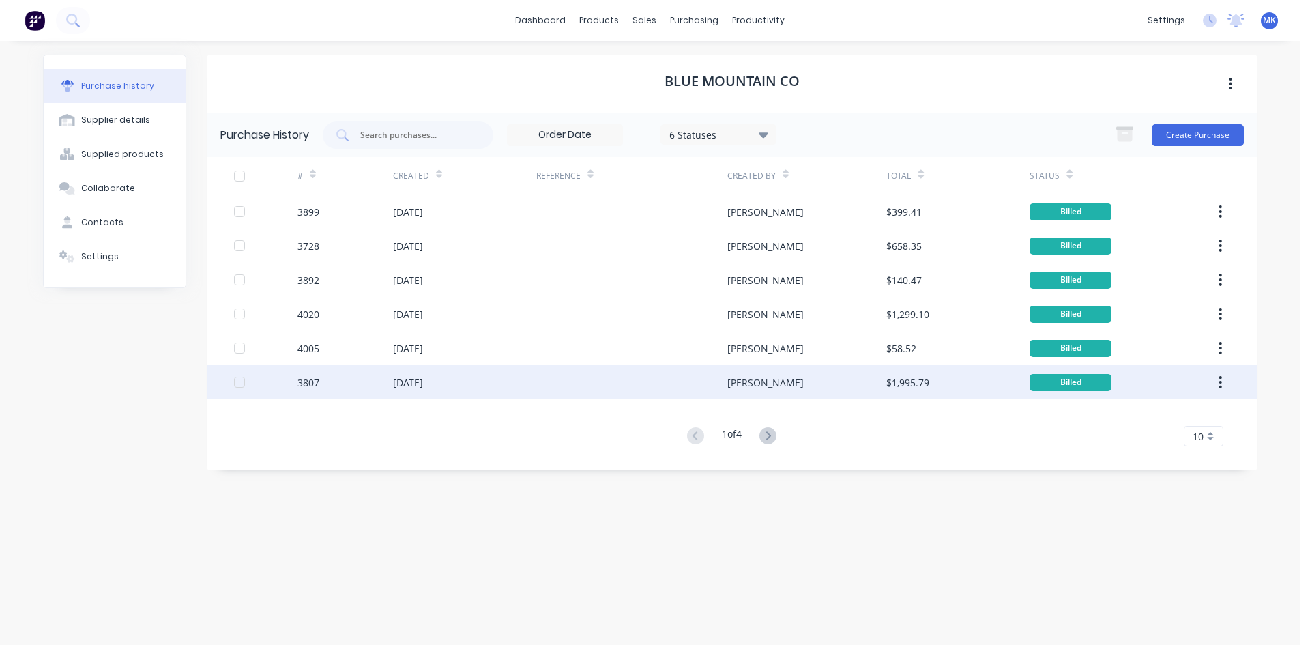
click at [39, 26] on img at bounding box center [35, 20] width 20 height 20
